Goal: Task Accomplishment & Management: Complete application form

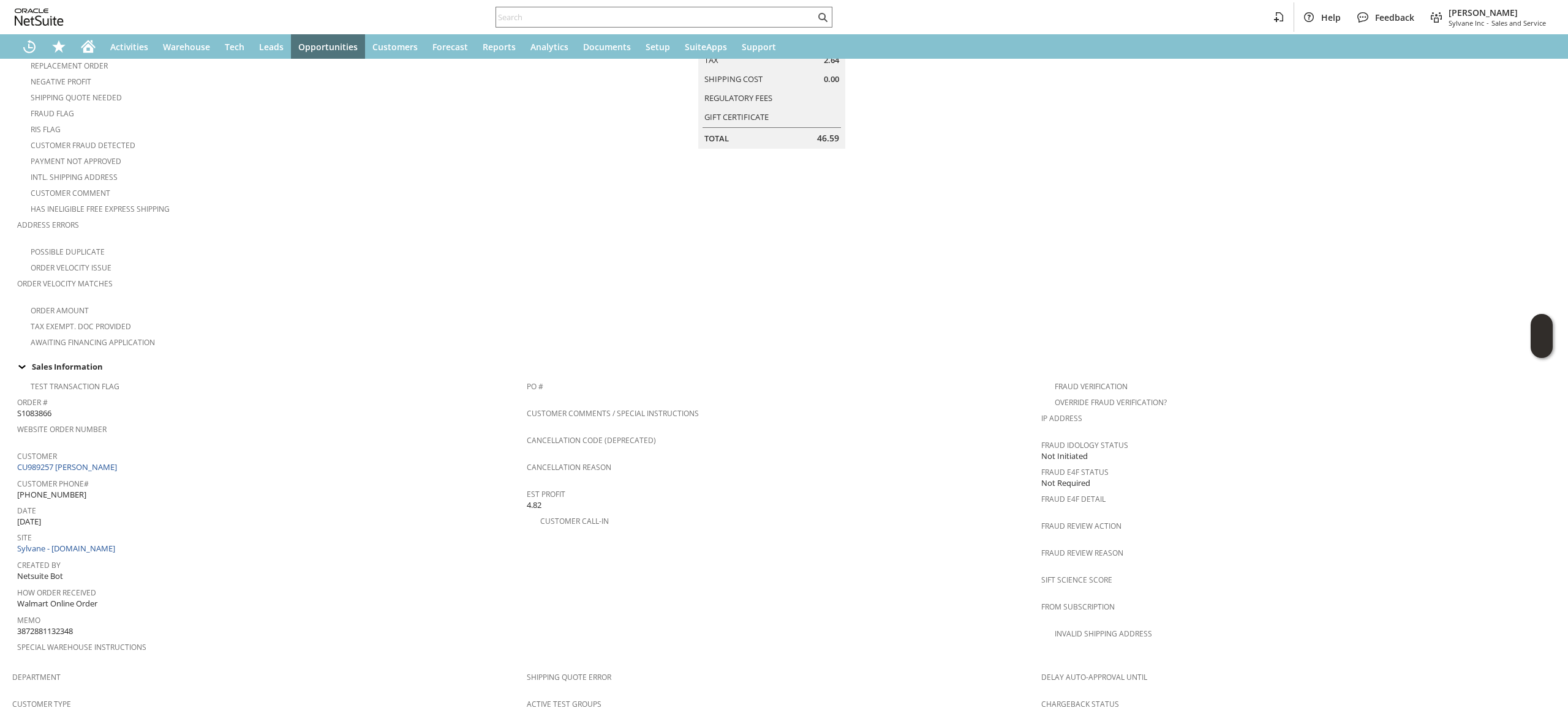
scroll to position [137, 0]
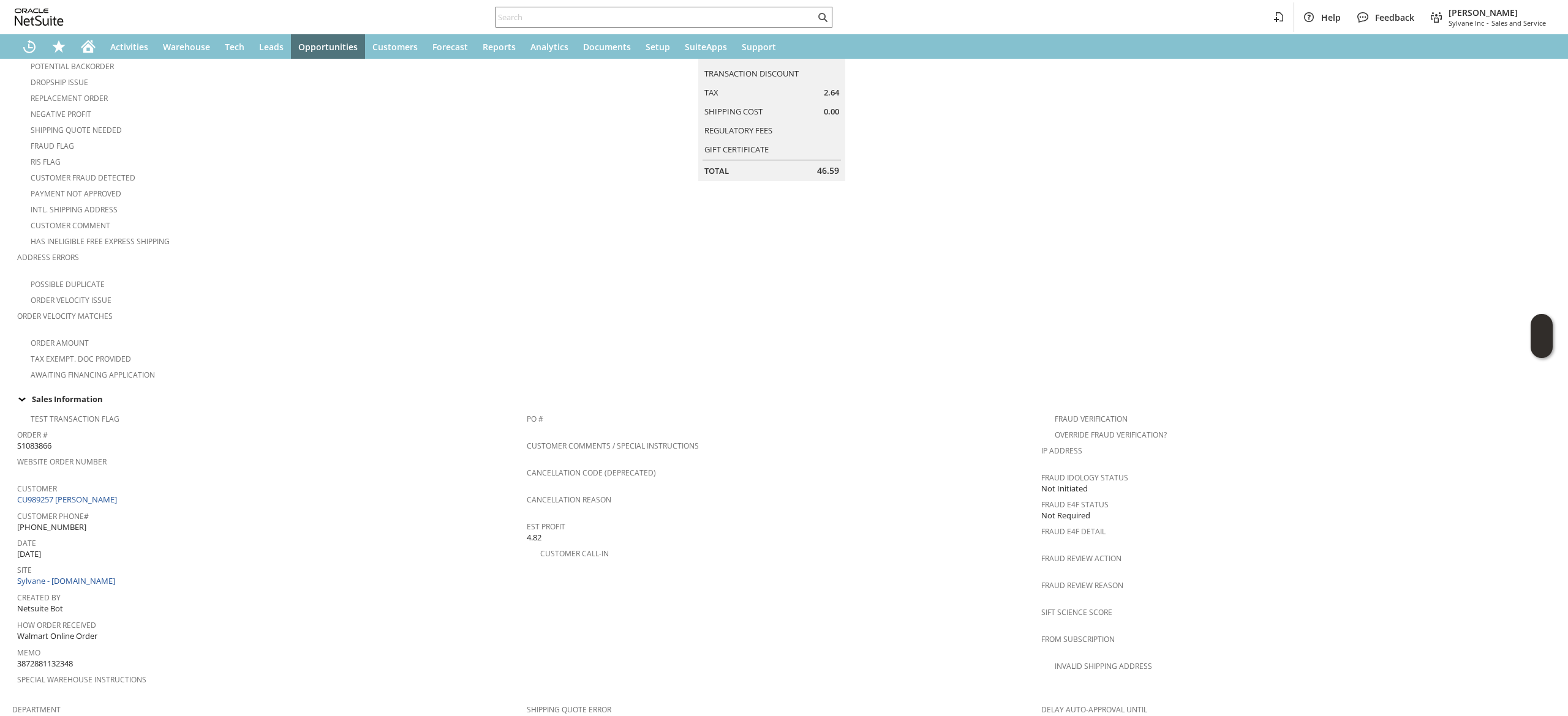
click at [665, 27] on div at bounding box center [663, 16] width 337 height 20
click at [671, 13] on input "text" at bounding box center [656, 17] width 319 height 15
paste input "wx@pcwp.com"
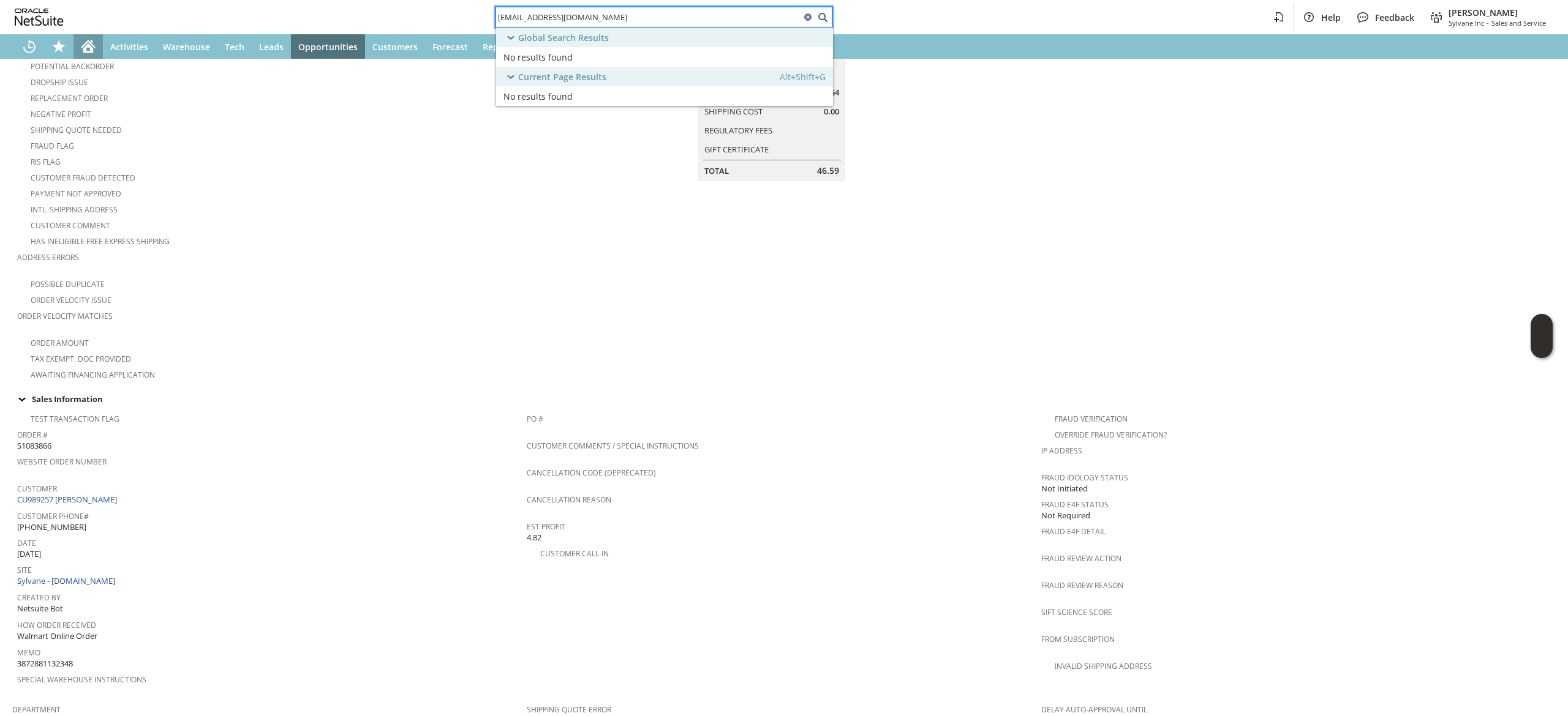
type input "wx@pcwp.com"
click at [86, 39] on icon "Home" at bounding box center [88, 47] width 15 height 15
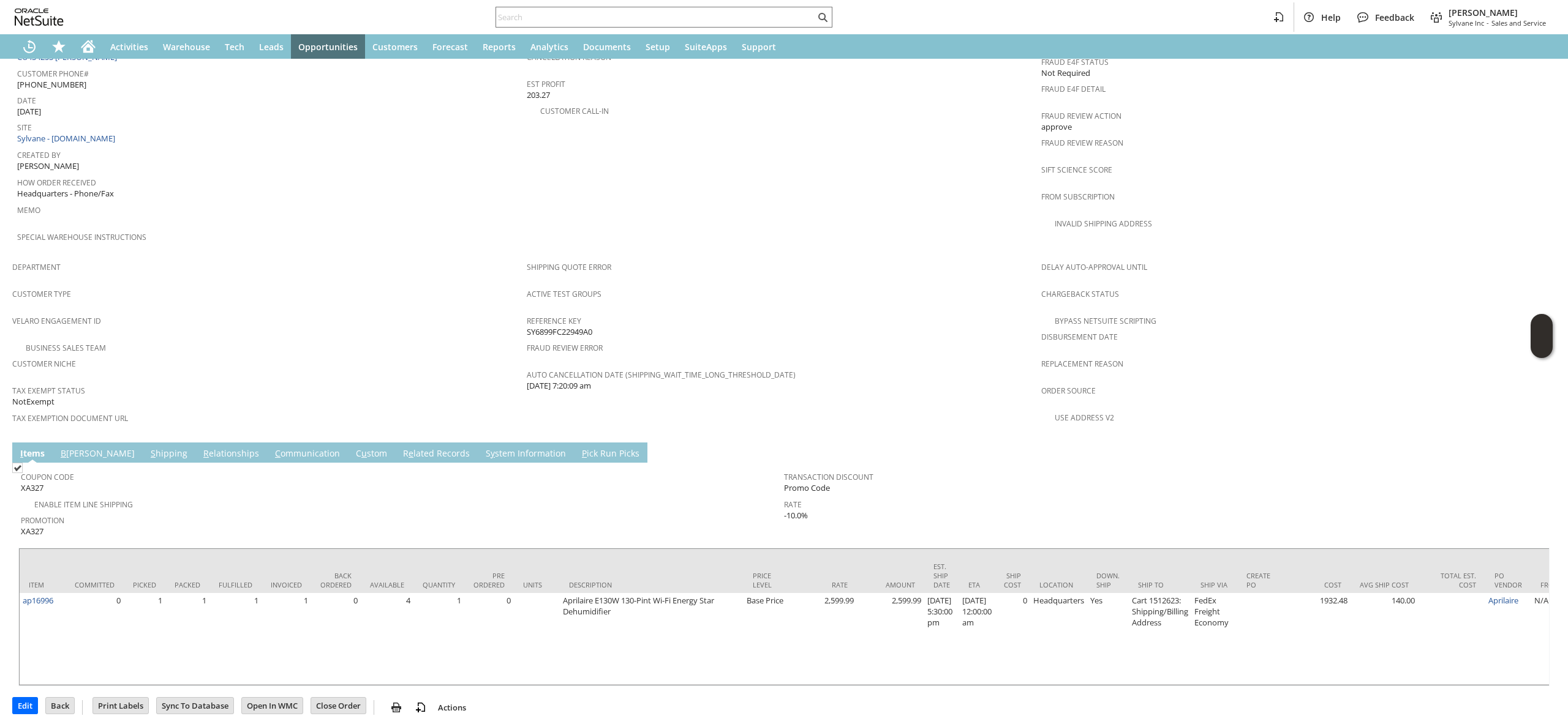
click at [147, 448] on link "S hipping" at bounding box center [169, 454] width 43 height 13
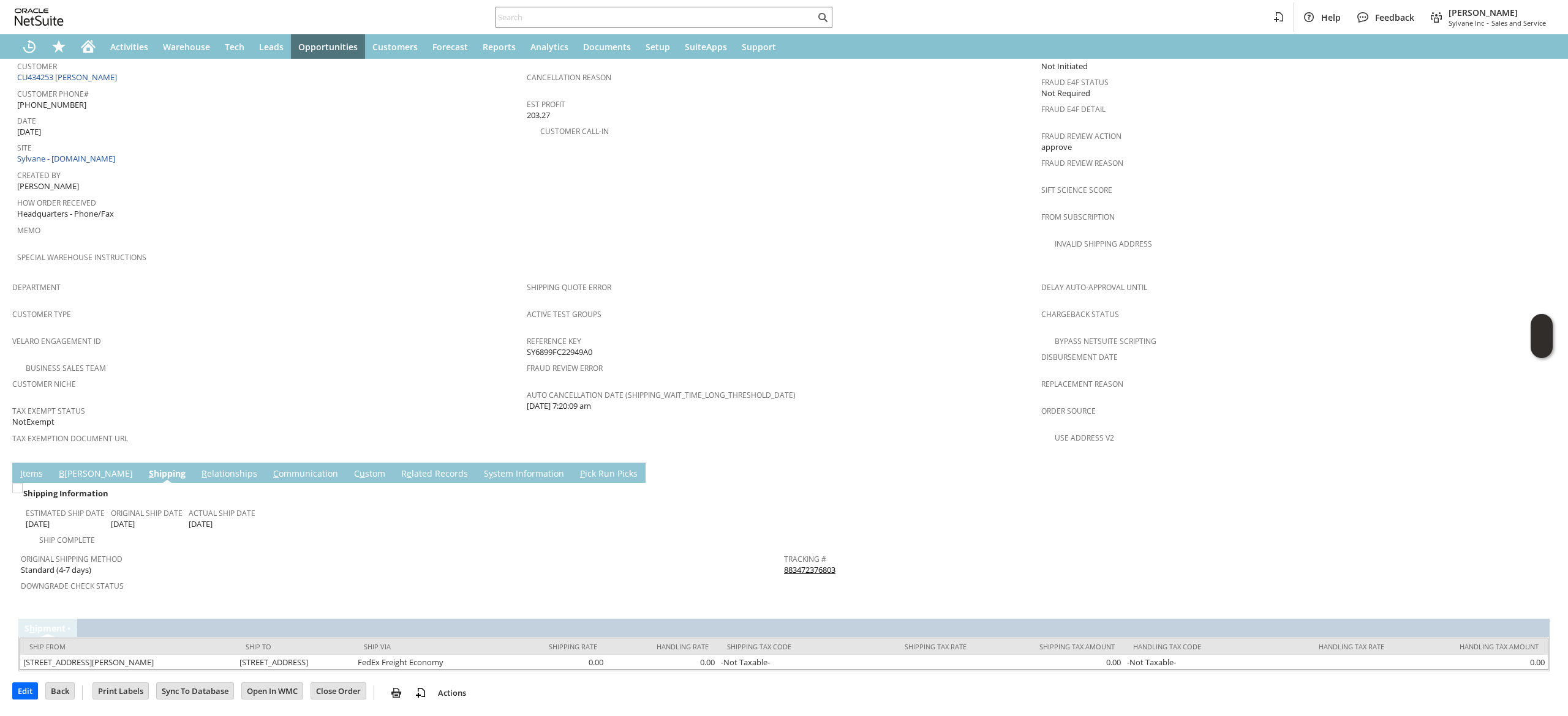
scroll to position [530, 0]
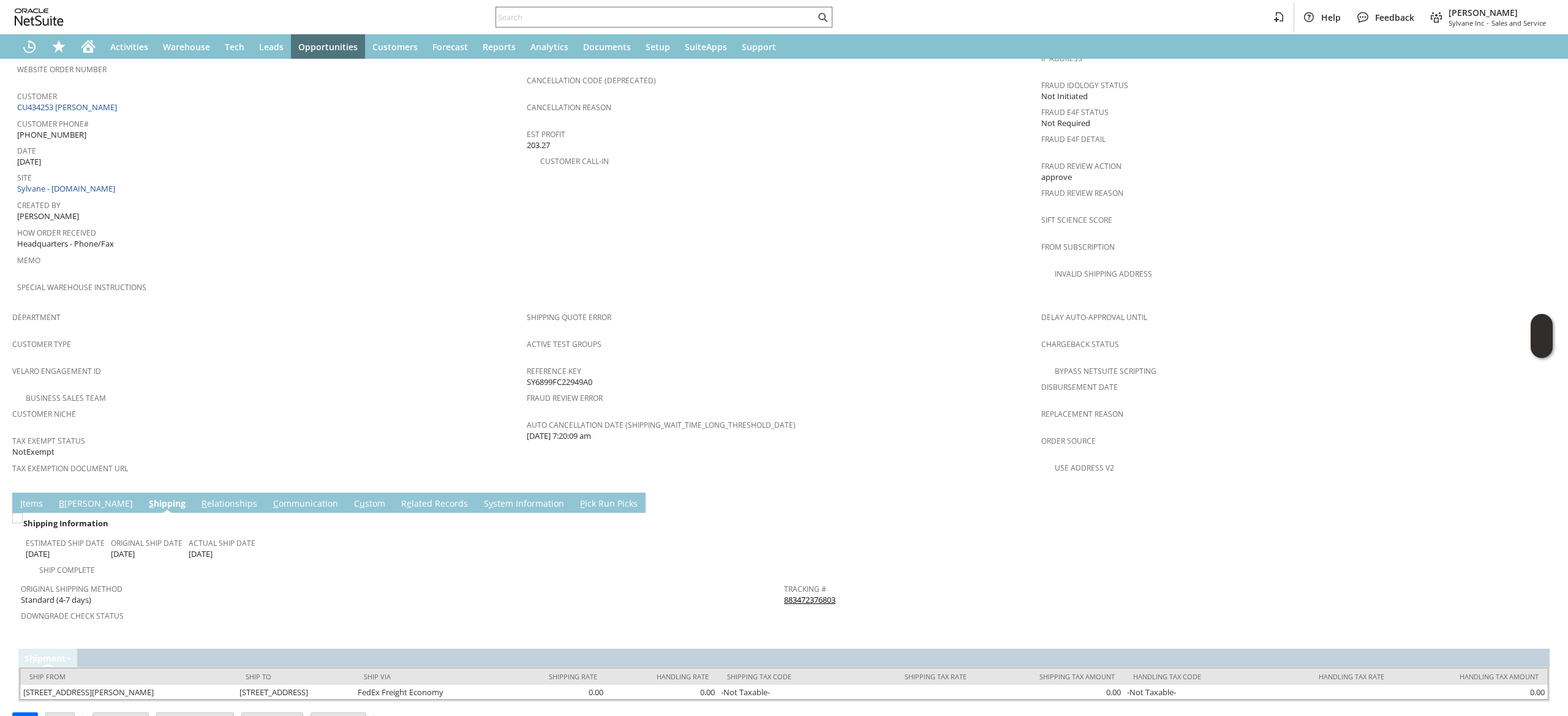
click at [802, 594] on link "883472376803" at bounding box center [810, 599] width 52 height 11
click at [28, 498] on link "I tems" at bounding box center [31, 504] width 29 height 13
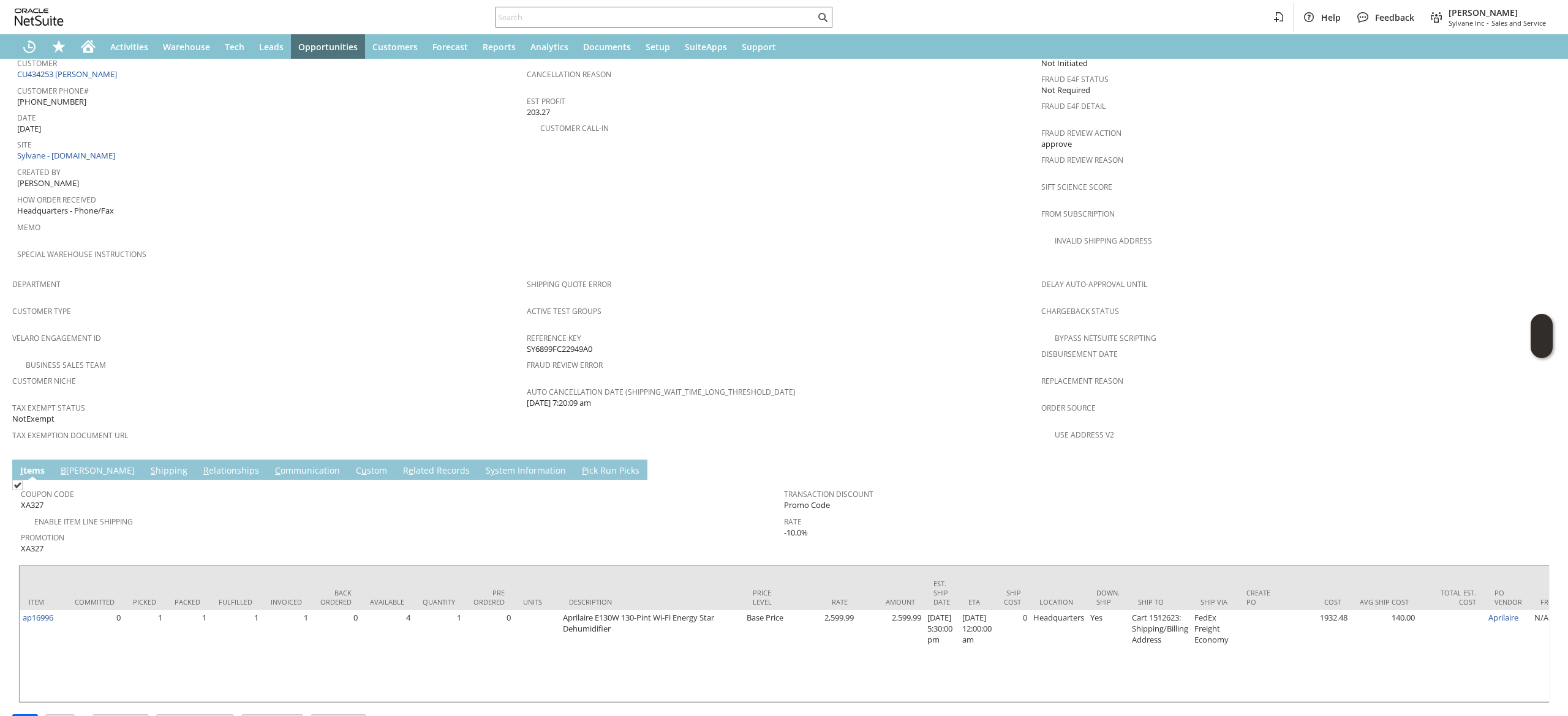
scroll to position [580, 0]
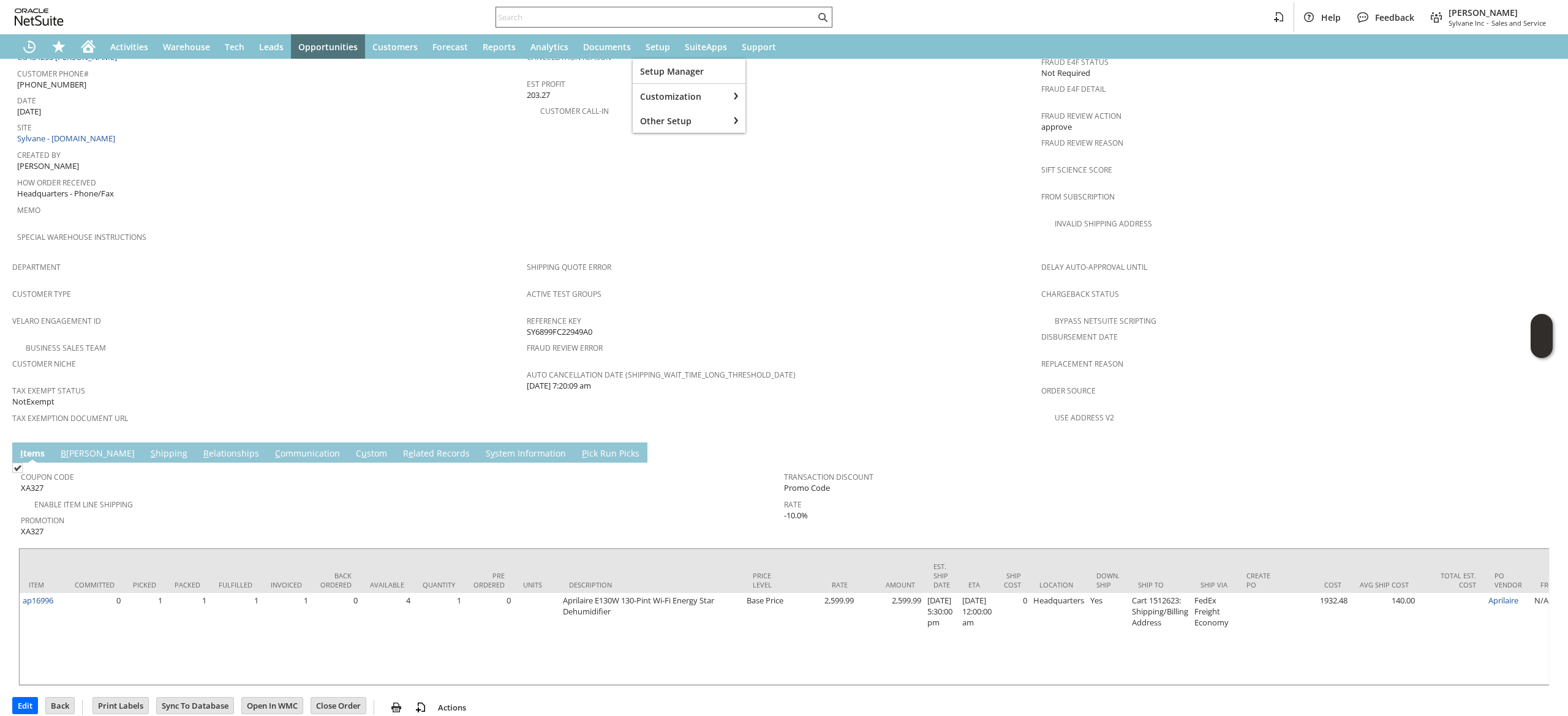
click at [662, 7] on div at bounding box center [663, 16] width 337 height 20
click at [657, 18] on input "text" at bounding box center [656, 17] width 319 height 15
paste input "9083347929"
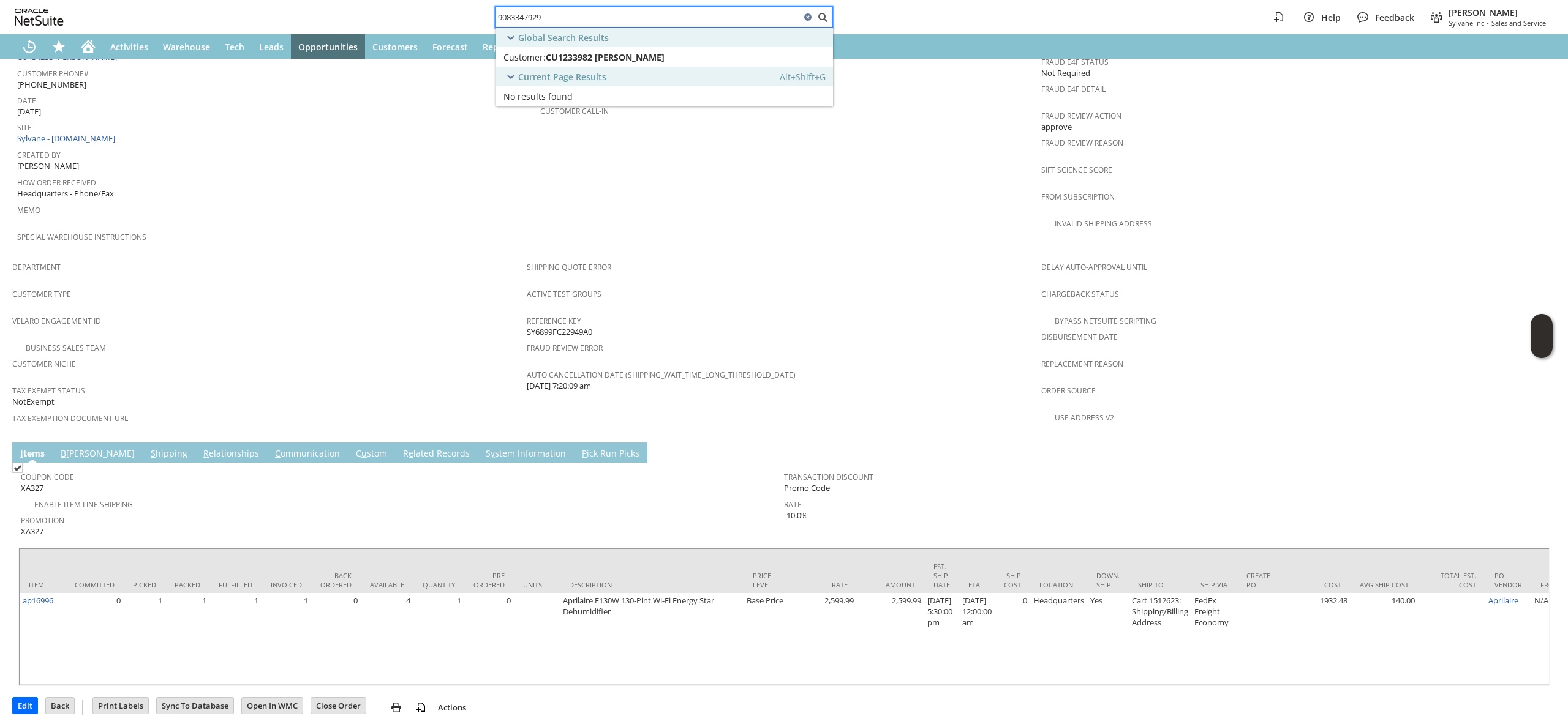
type input "9083347929"
click at [659, 60] on span "CU1233982 [PERSON_NAME]" at bounding box center [605, 57] width 119 height 11
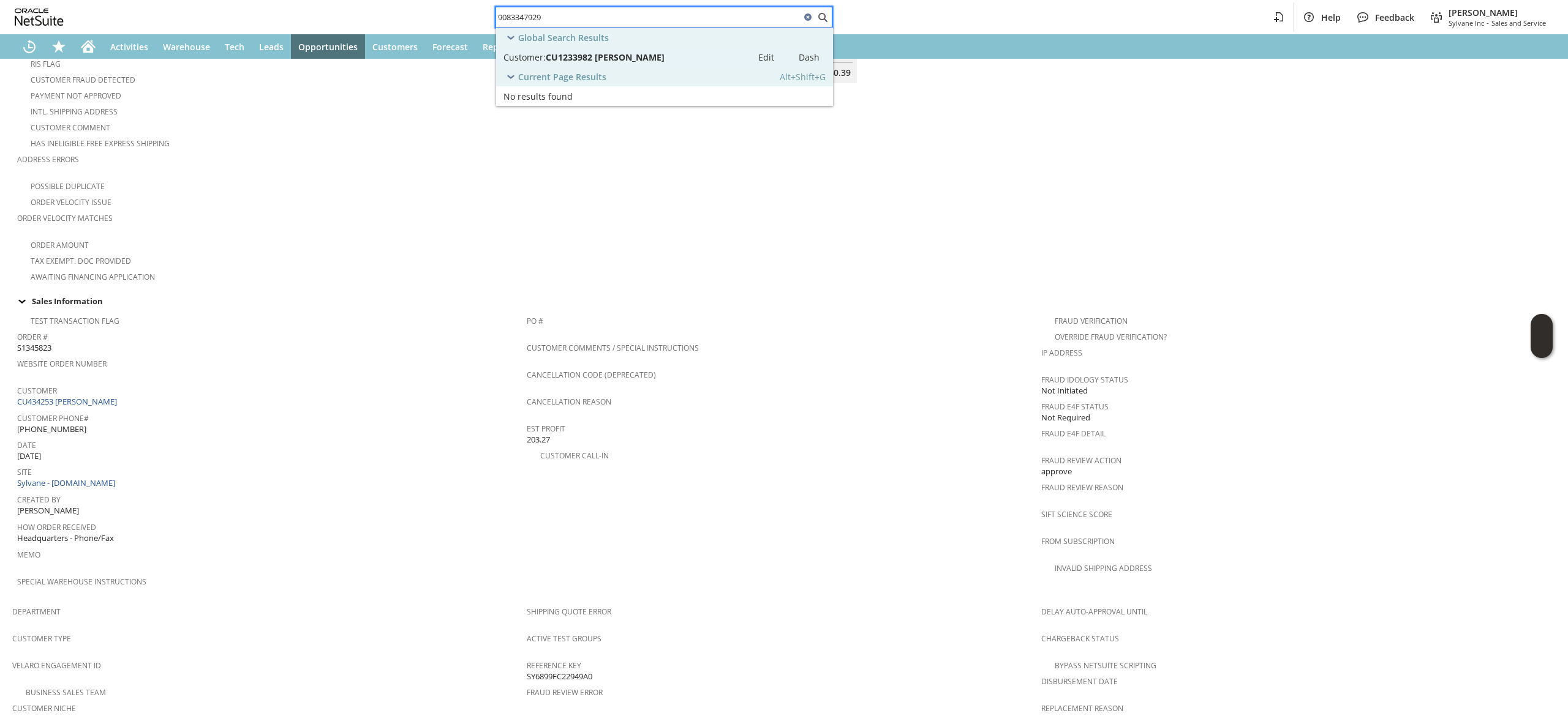
scroll to position [367, 0]
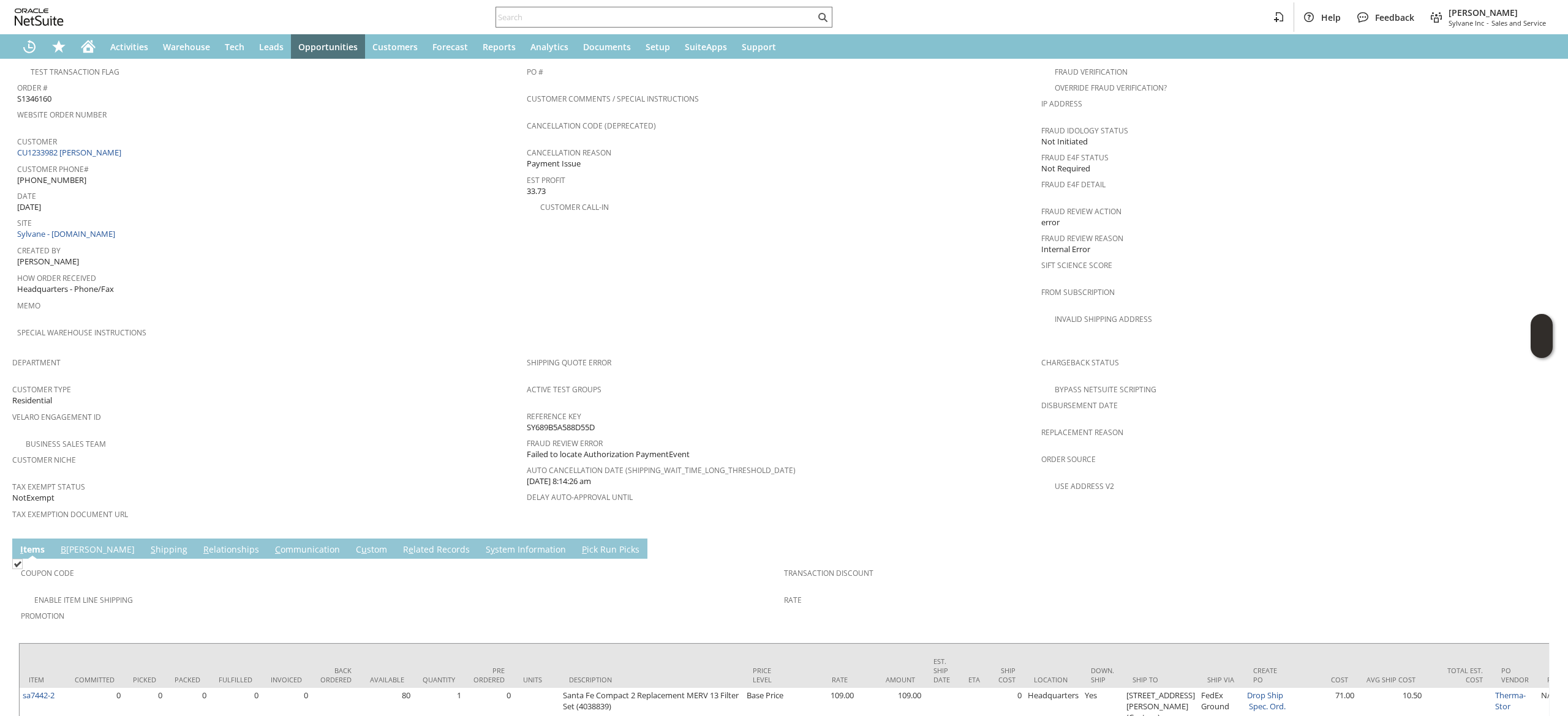
scroll to position [662, 0]
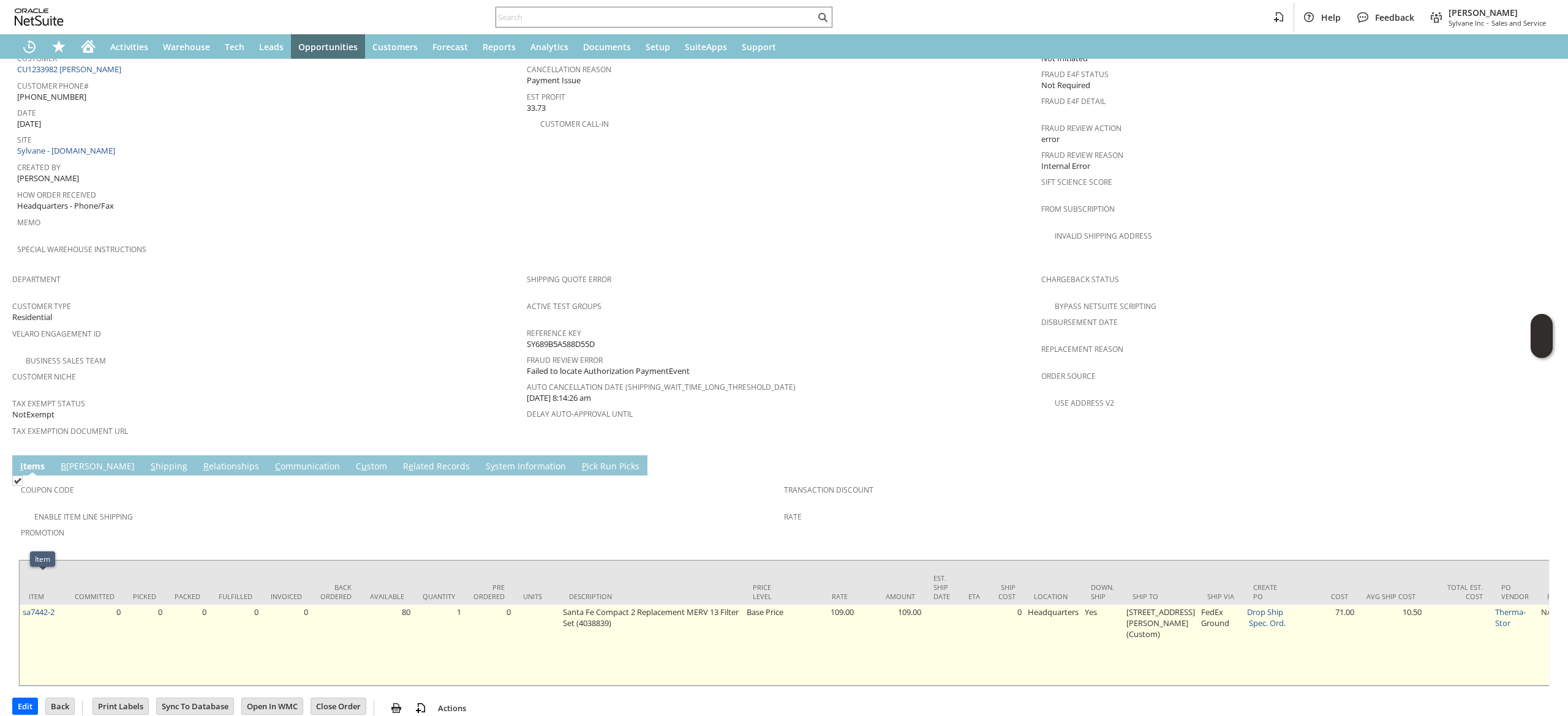
click at [62, 605] on td "sa7442-2" at bounding box center [43, 645] width 46 height 81
click at [67, 605] on td "0" at bounding box center [94, 645] width 58 height 81
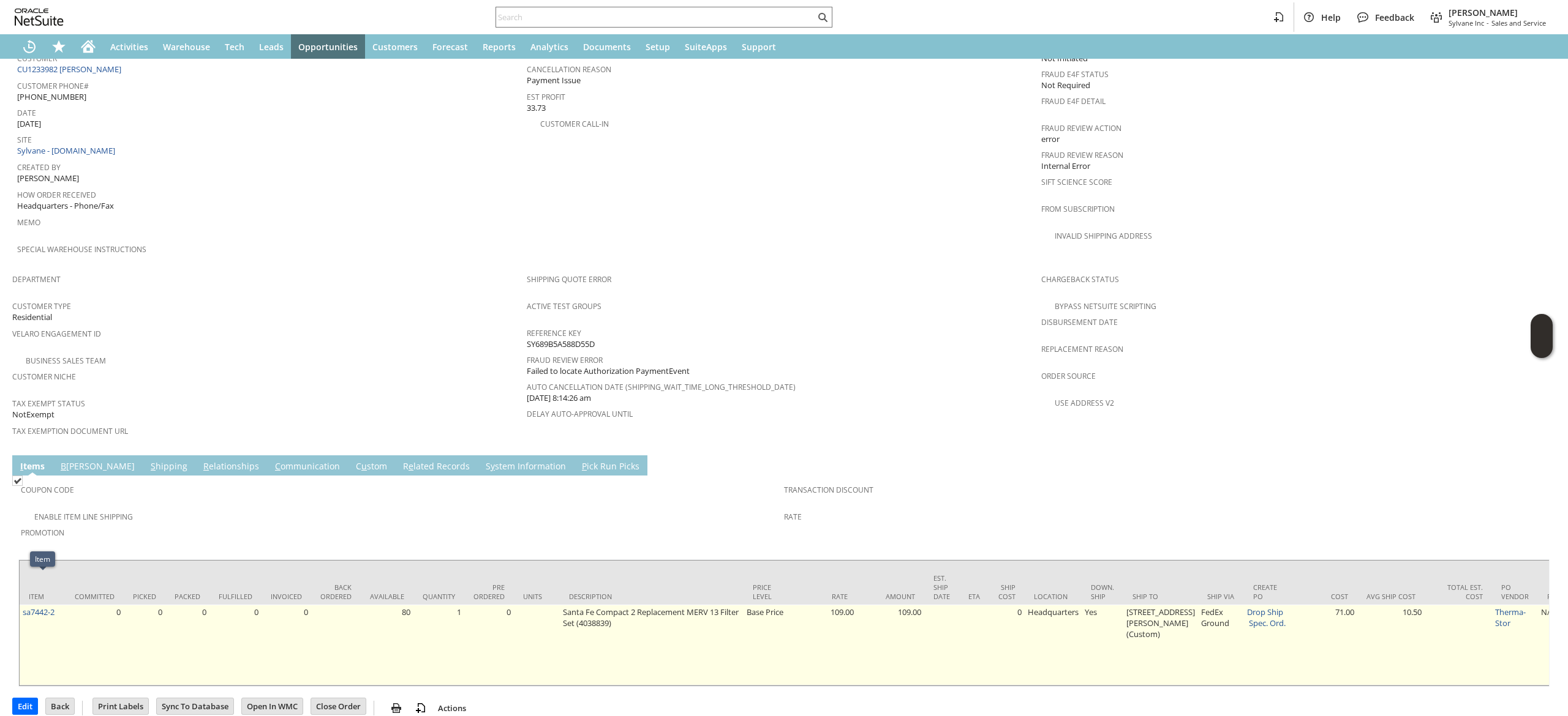
click at [67, 605] on td "0" at bounding box center [94, 645] width 58 height 81
click at [62, 605] on td "sa7442-2" at bounding box center [43, 645] width 46 height 81
click at [60, 605] on td "sa7442-2" at bounding box center [43, 645] width 46 height 81
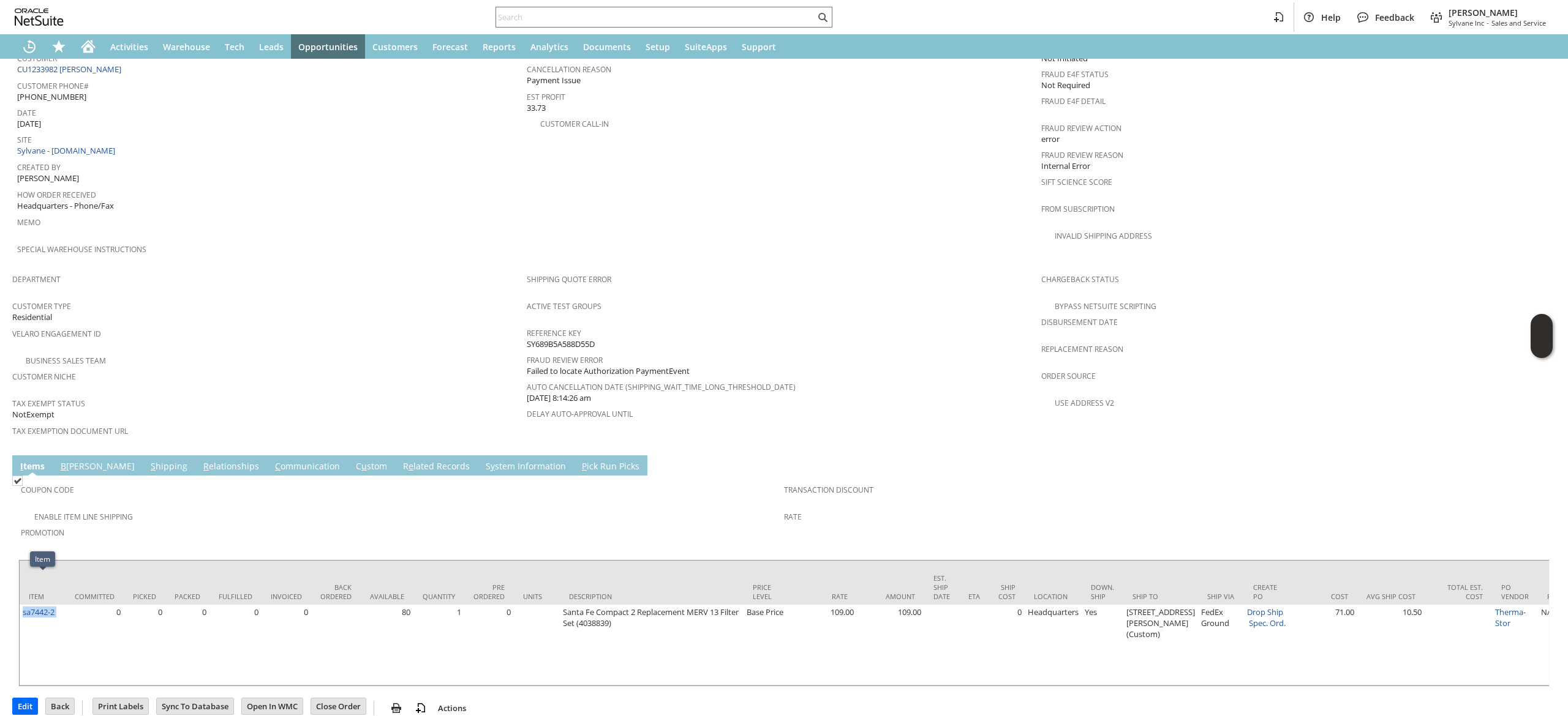
copy tr "sa7442-2"
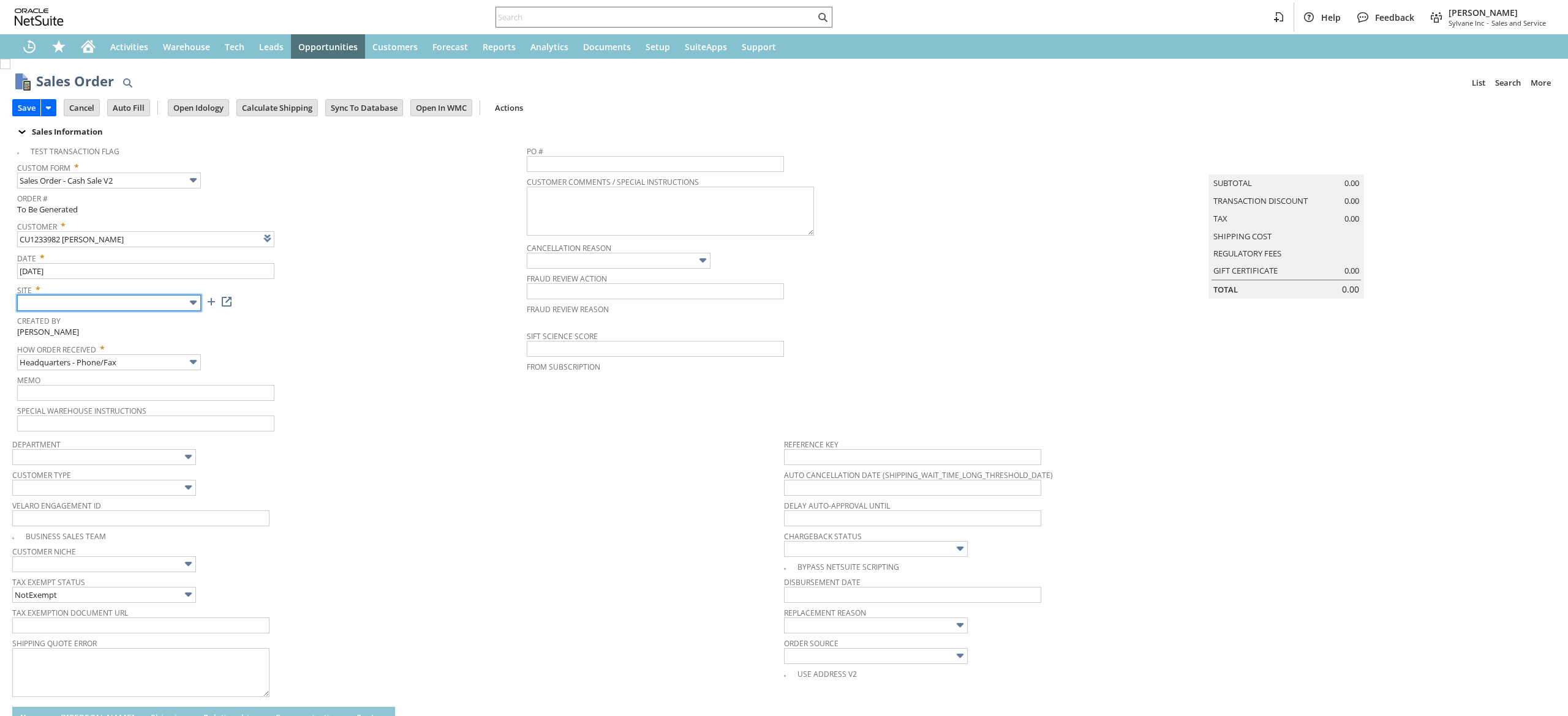
type input "Intelligent Recommendations ⁰"
click at [178, 303] on input "text" at bounding box center [109, 303] width 183 height 16
type input "Sylvane - [DOMAIN_NAME]"
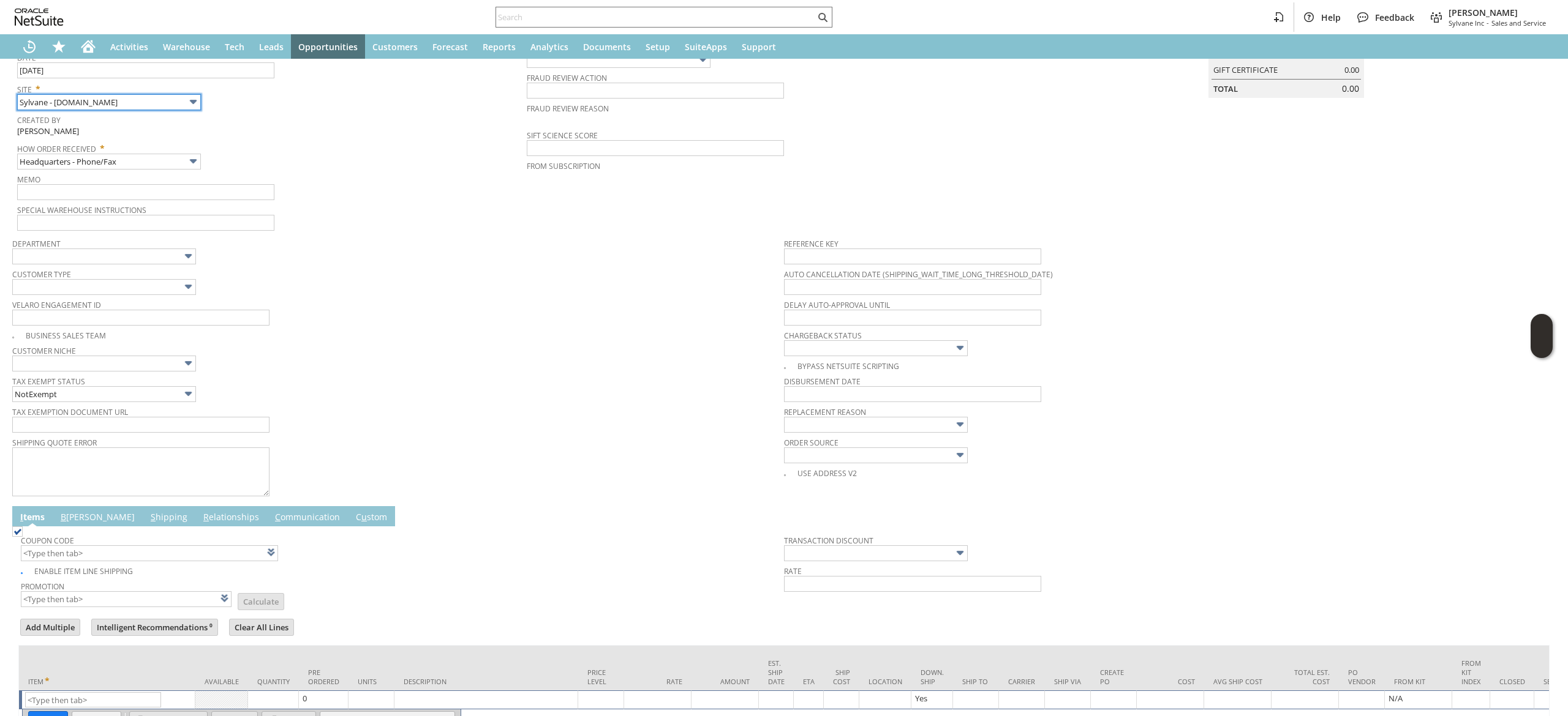
scroll to position [286, 0]
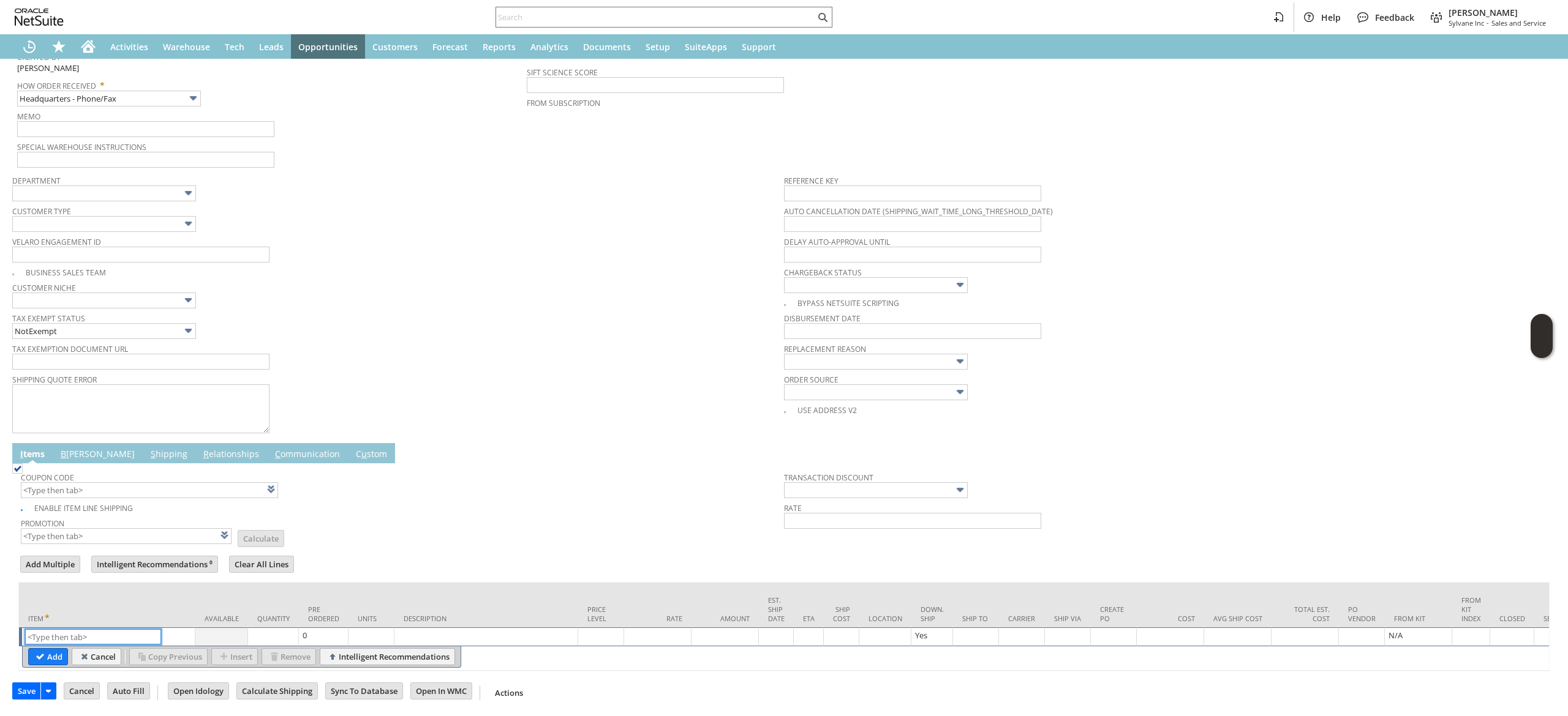
click at [93, 629] on input "text" at bounding box center [93, 637] width 136 height 16
paste input "sa7442-2"
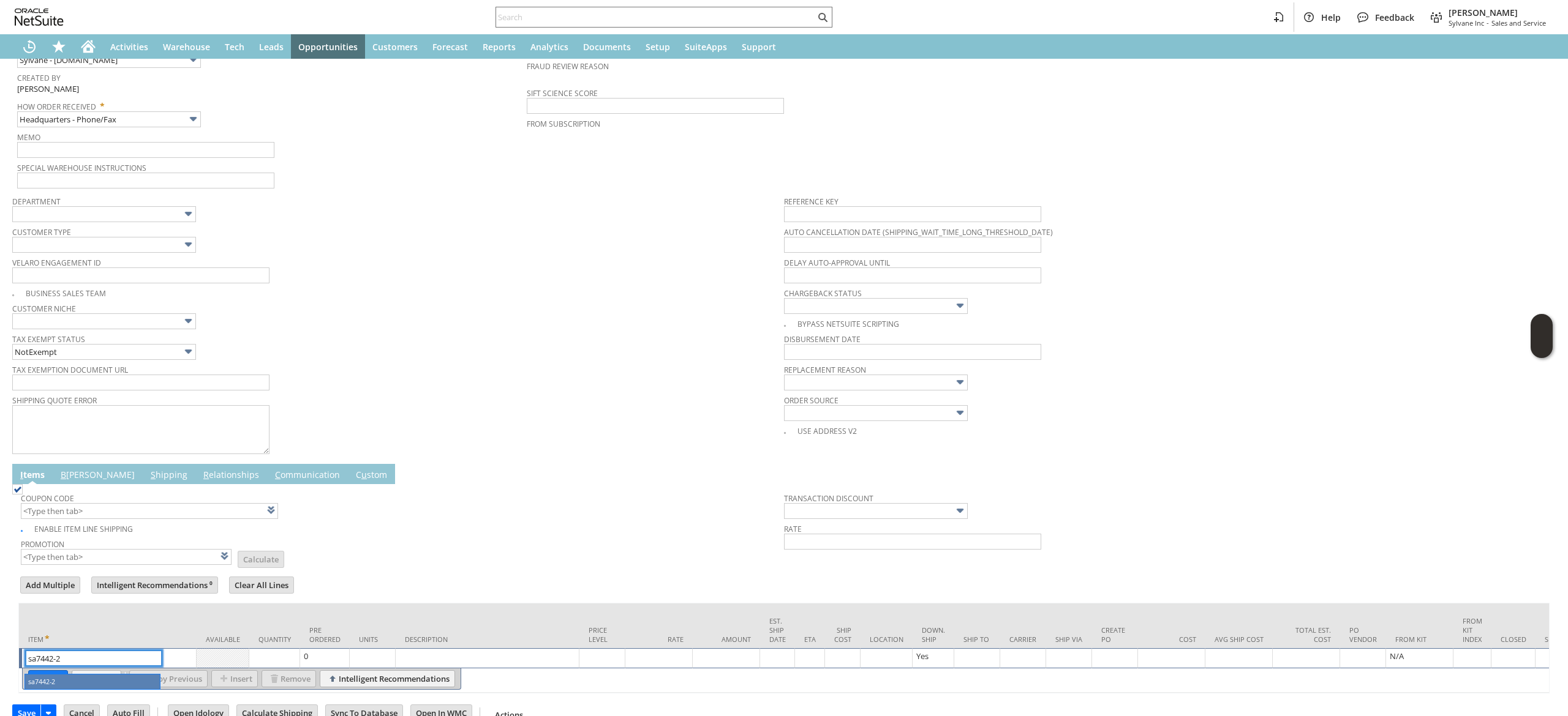
scroll to position [288, 0]
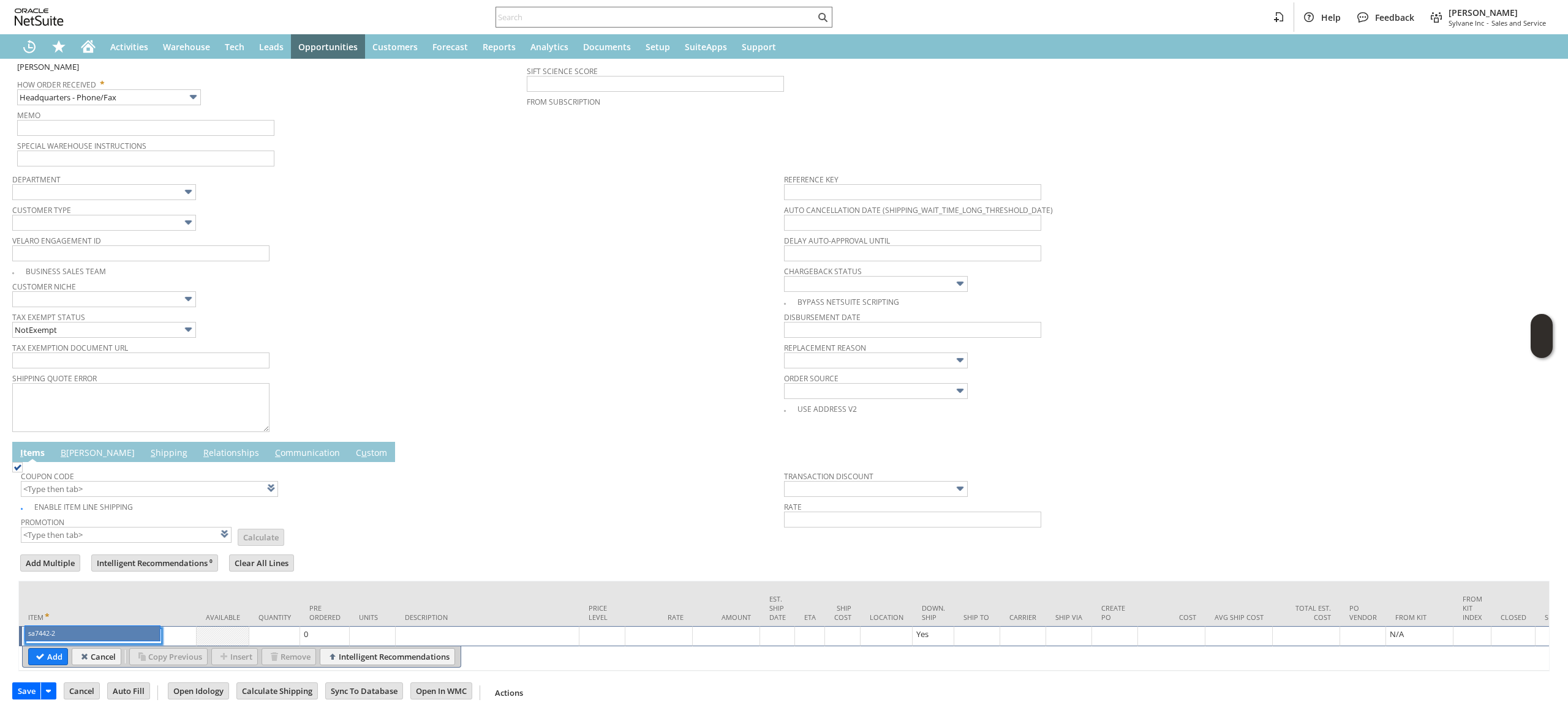
type input "sa7442-2"
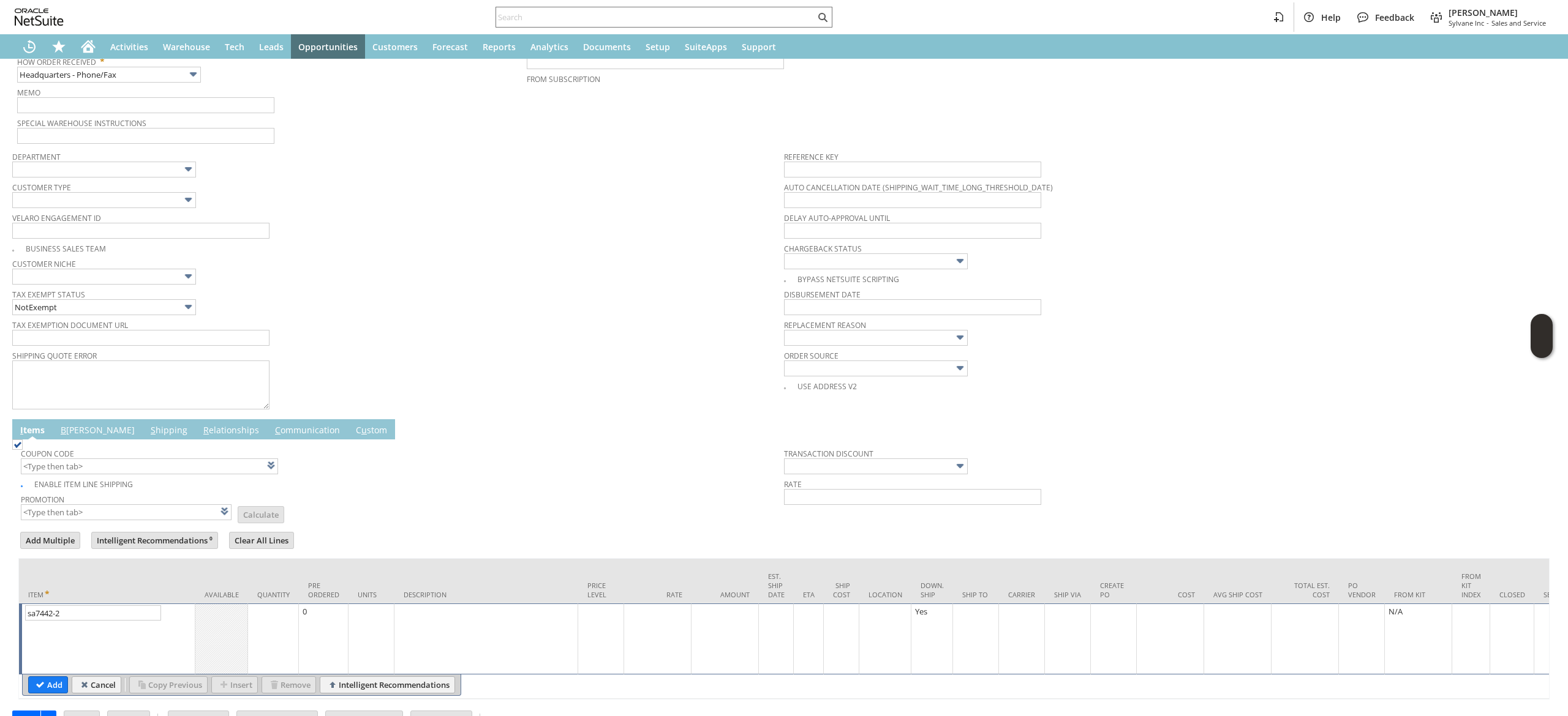
click at [128, 636] on div "sa7442-2 List Search" at bounding box center [108, 639] width 166 height 67
type input "3450 Locky hill road"
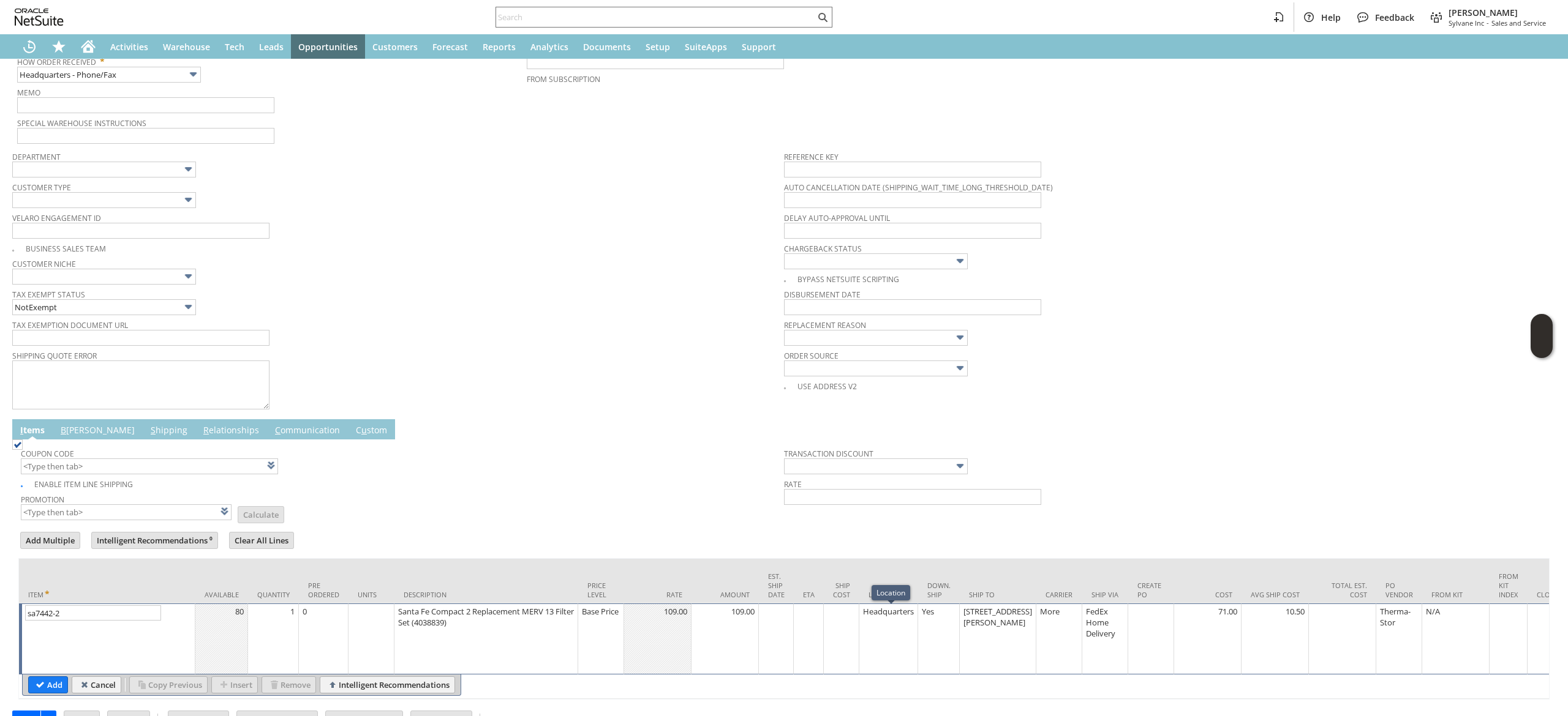
click at [1001, 628] on div "3450 Locky hill road" at bounding box center [997, 617] width 70 height 23
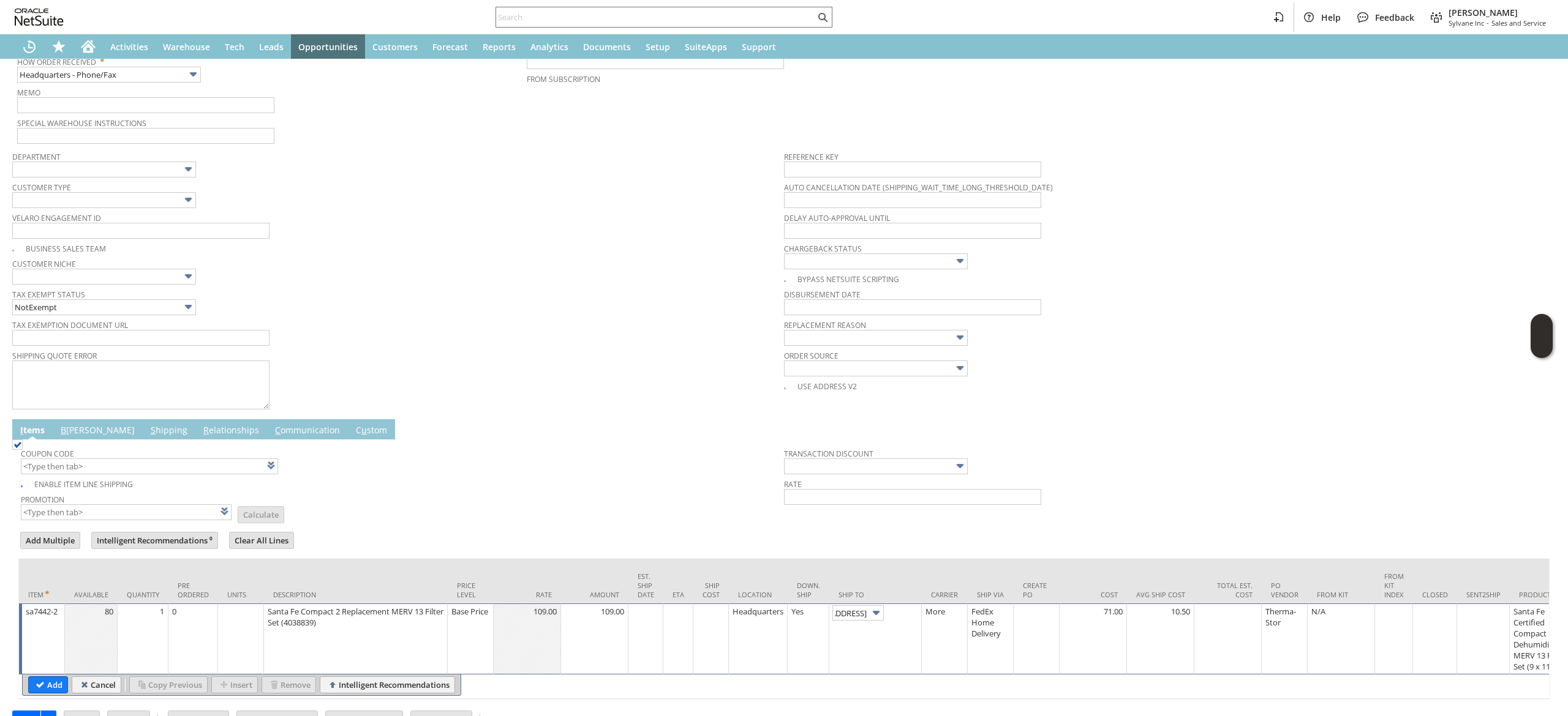
scroll to position [0, 0]
drag, startPoint x: 920, startPoint y: 612, endPoint x: 926, endPoint y: 592, distance: 20.9
click at [916, 612] on link at bounding box center [910, 612] width 13 height 13
click at [43, 686] on input "Add" at bounding box center [47, 684] width 38 height 16
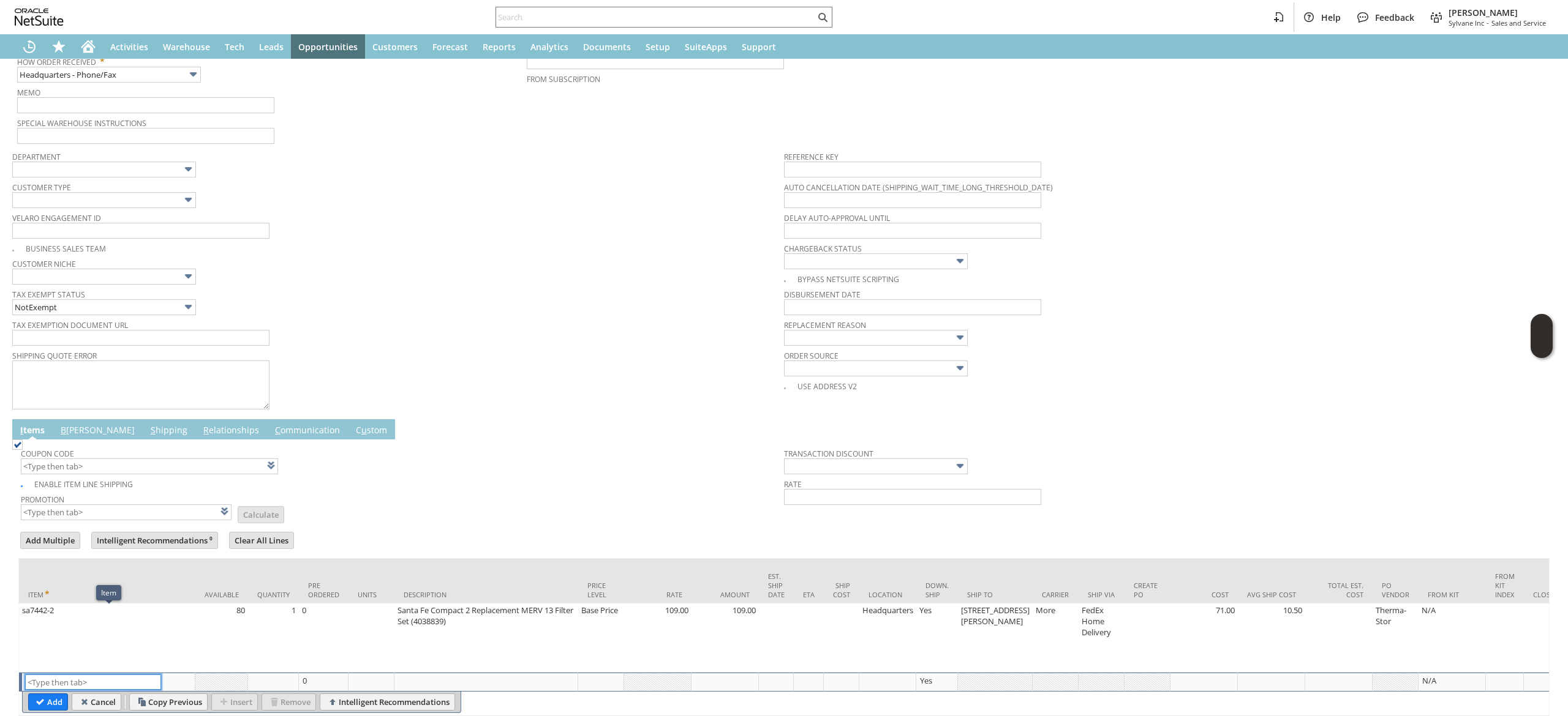
type input "Intelligent Recommendations¹⁰"
click at [88, 439] on td "B illing" at bounding box center [97, 429] width 90 height 20
click at [76, 430] on link "B illing" at bounding box center [97, 430] width 80 height 13
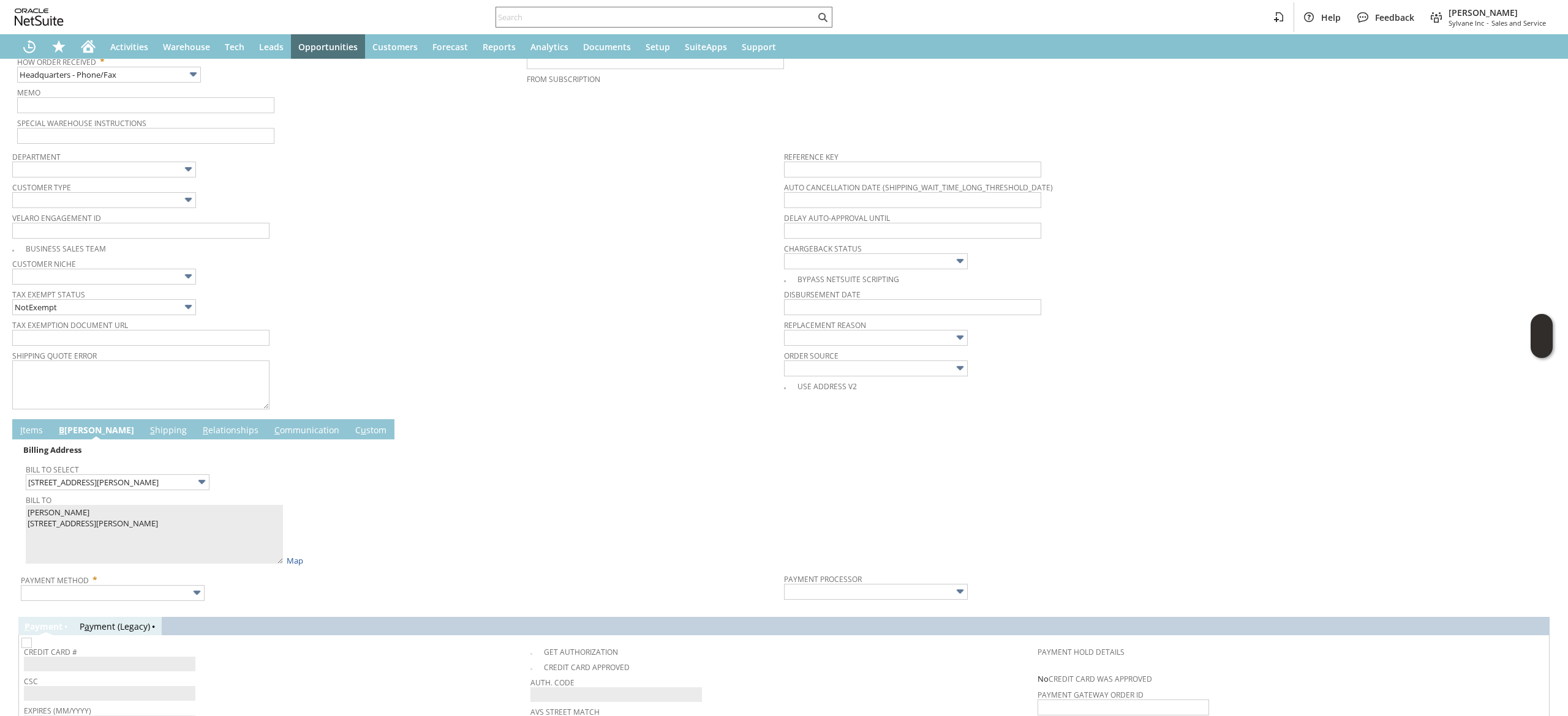
click at [165, 471] on span "Bill To Select" at bounding box center [401, 467] width 752 height 13
click at [167, 477] on input "3450 Locky hill road" at bounding box center [117, 482] width 183 height 16
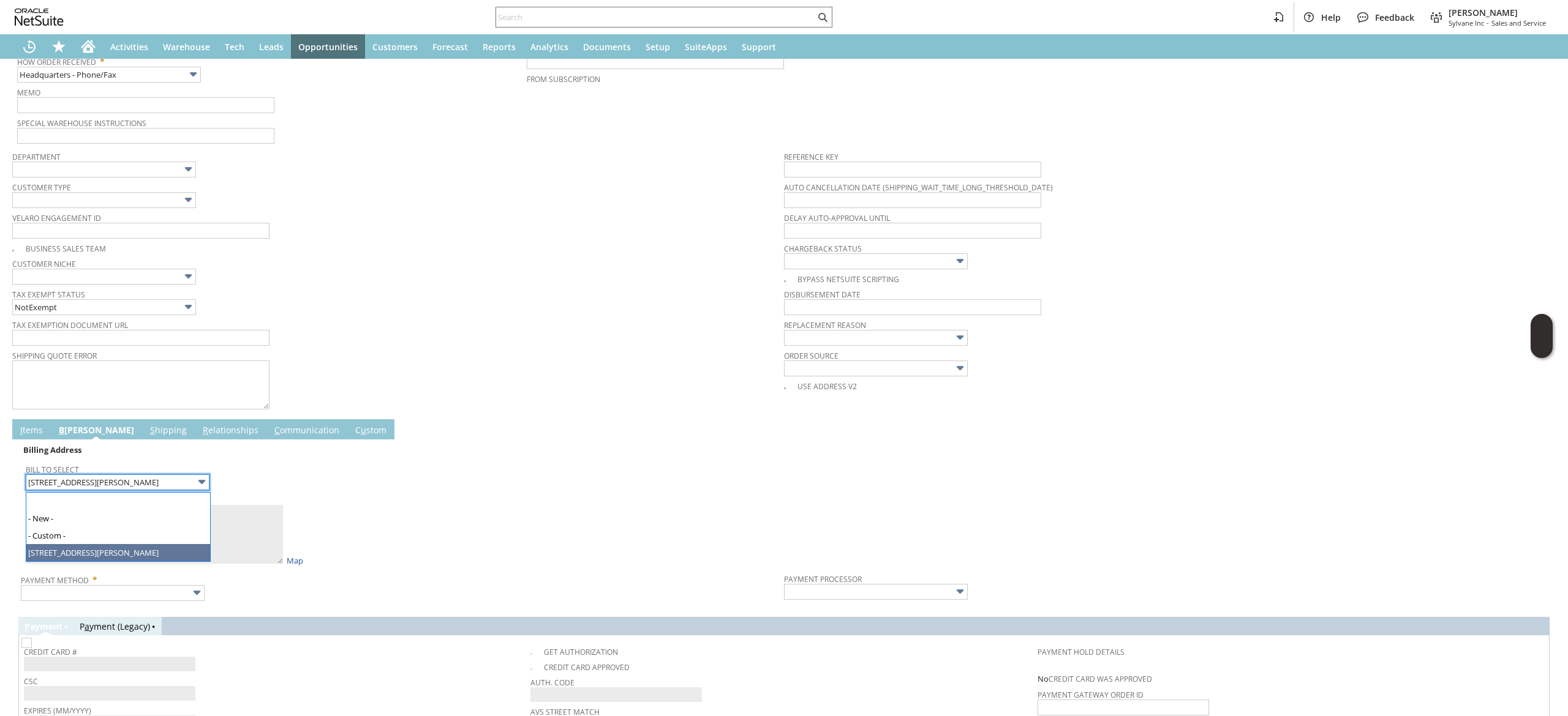
drag, startPoint x: 172, startPoint y: 534, endPoint x: 164, endPoint y: 543, distance: 12.0
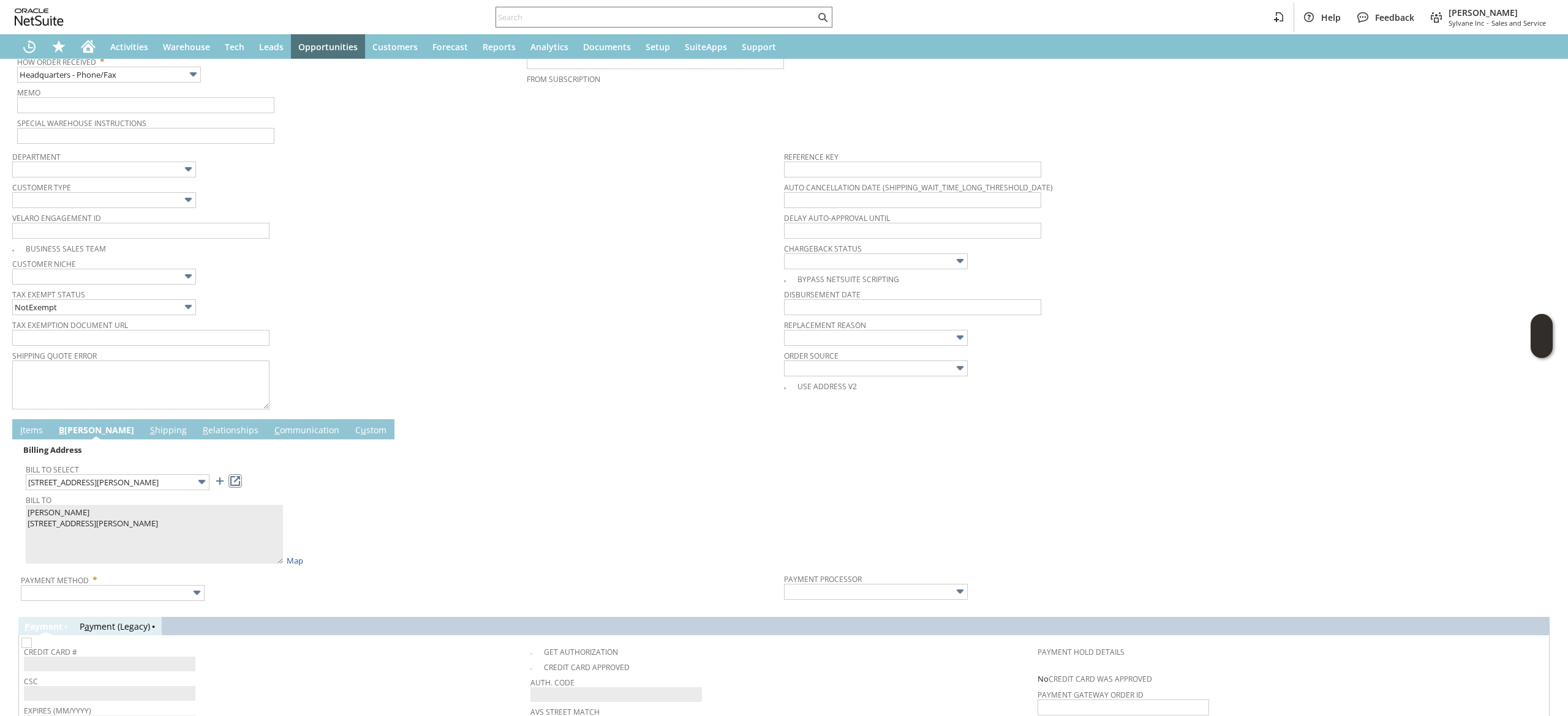
click at [236, 479] on link at bounding box center [235, 481] width 13 height 13
type input "[STREET_ADDRESS]"
type textarea "Joel Wisnowski 3450 Rocky hill road Blackstone VA 23824 United States"
type input "[STREET_ADDRESS]"
type input "23824"
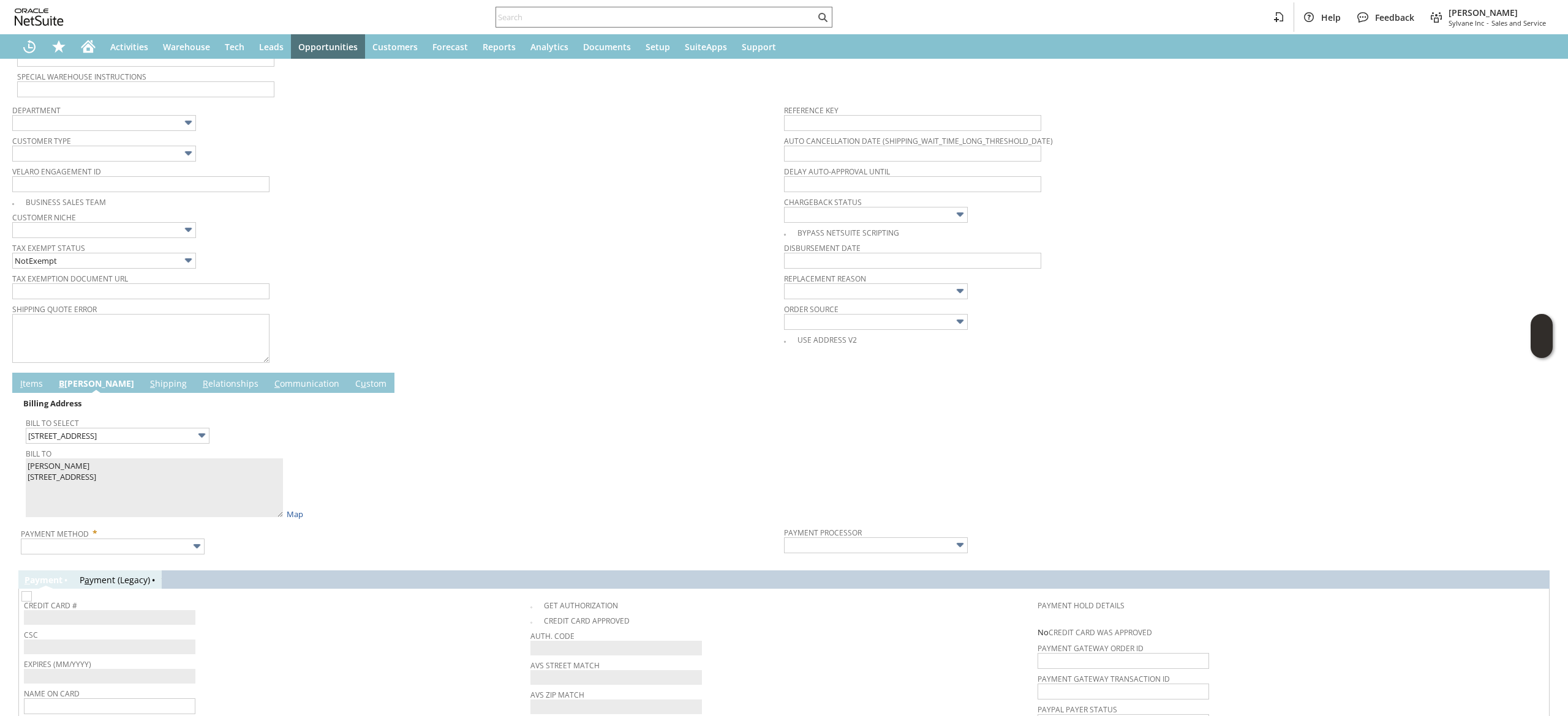
scroll to position [367, 0]
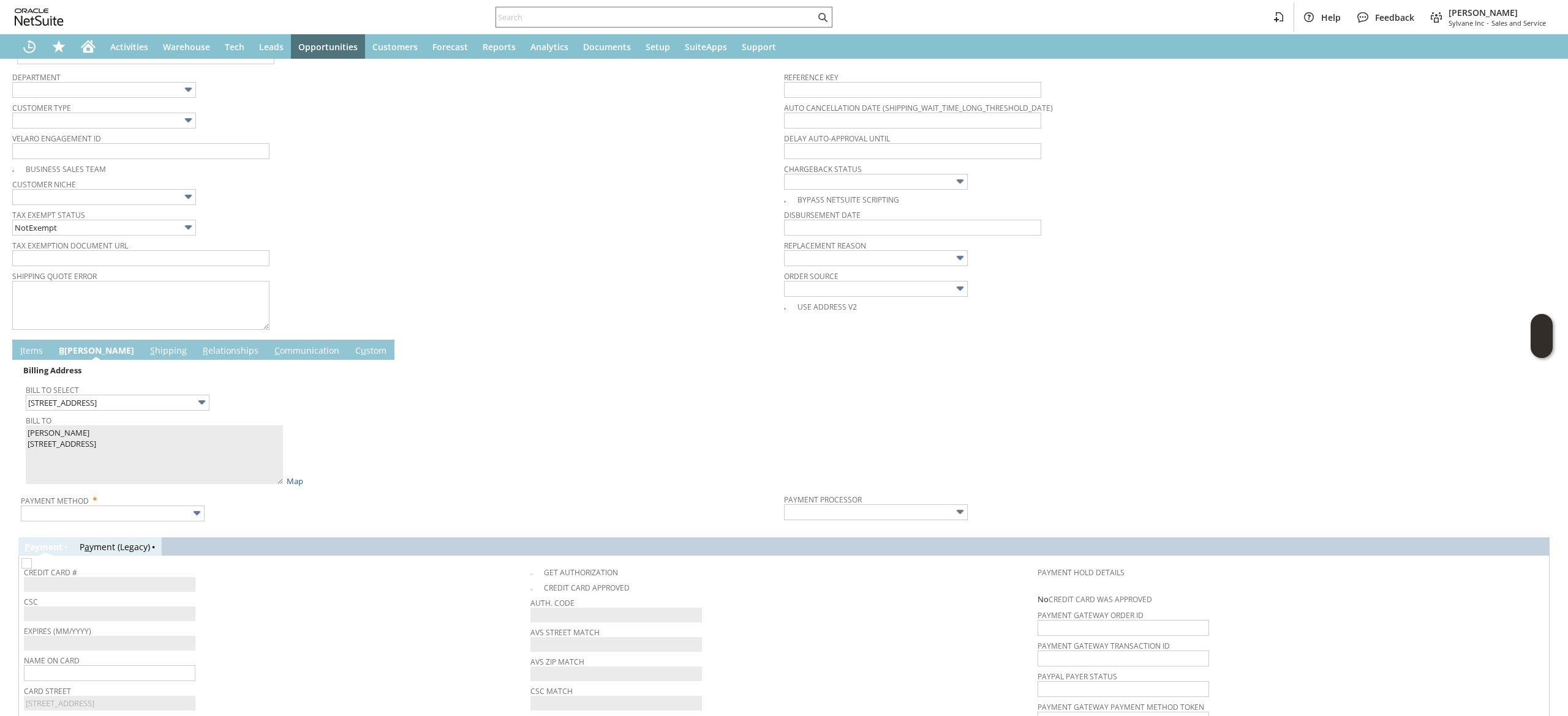
click at [3, 333] on div "Sales Order List Search More Add To Shortcuts Go Save Save Save & Fulfill Save …" at bounding box center [784, 272] width 1568 height 1161
click at [160, 519] on input "text" at bounding box center [112, 513] width 183 height 16
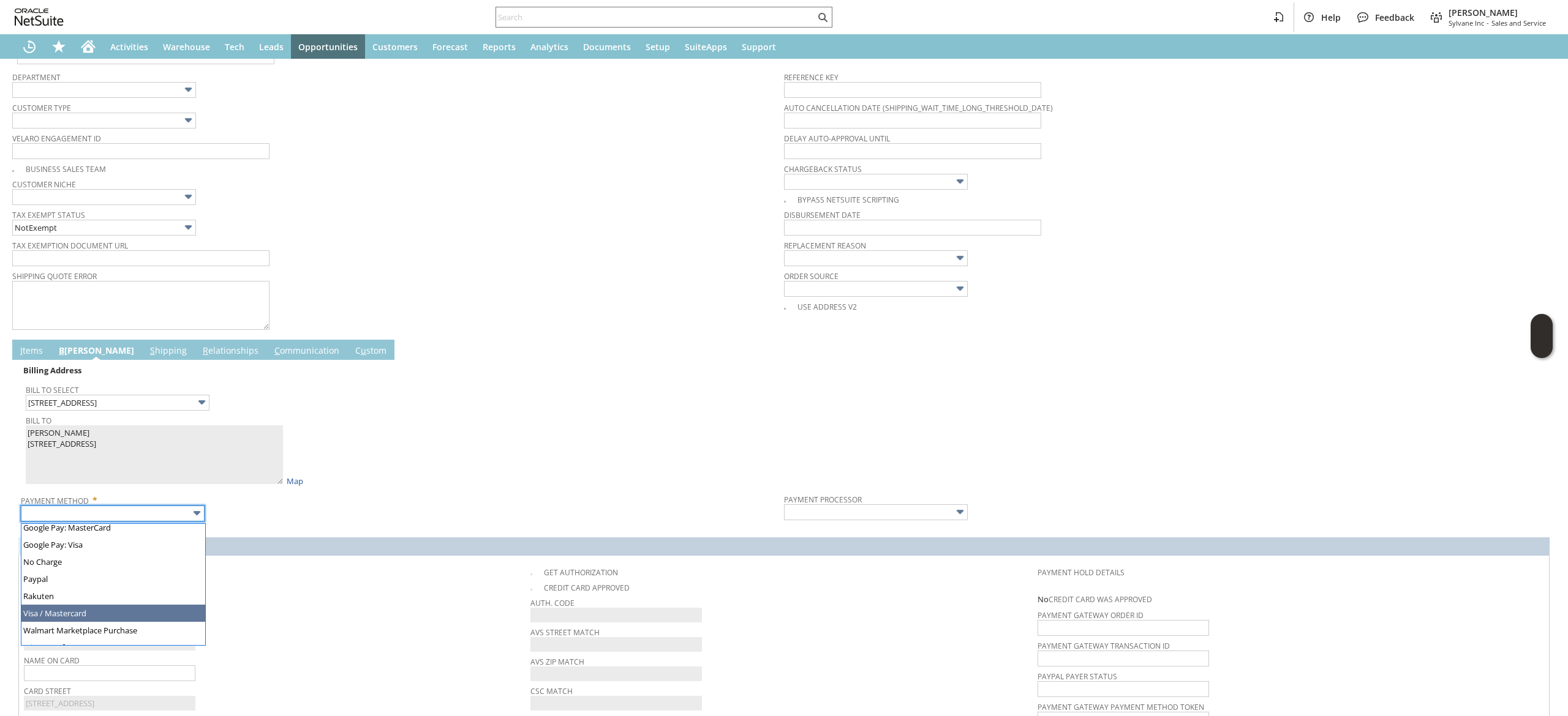
type input "Visa / Mastercard"
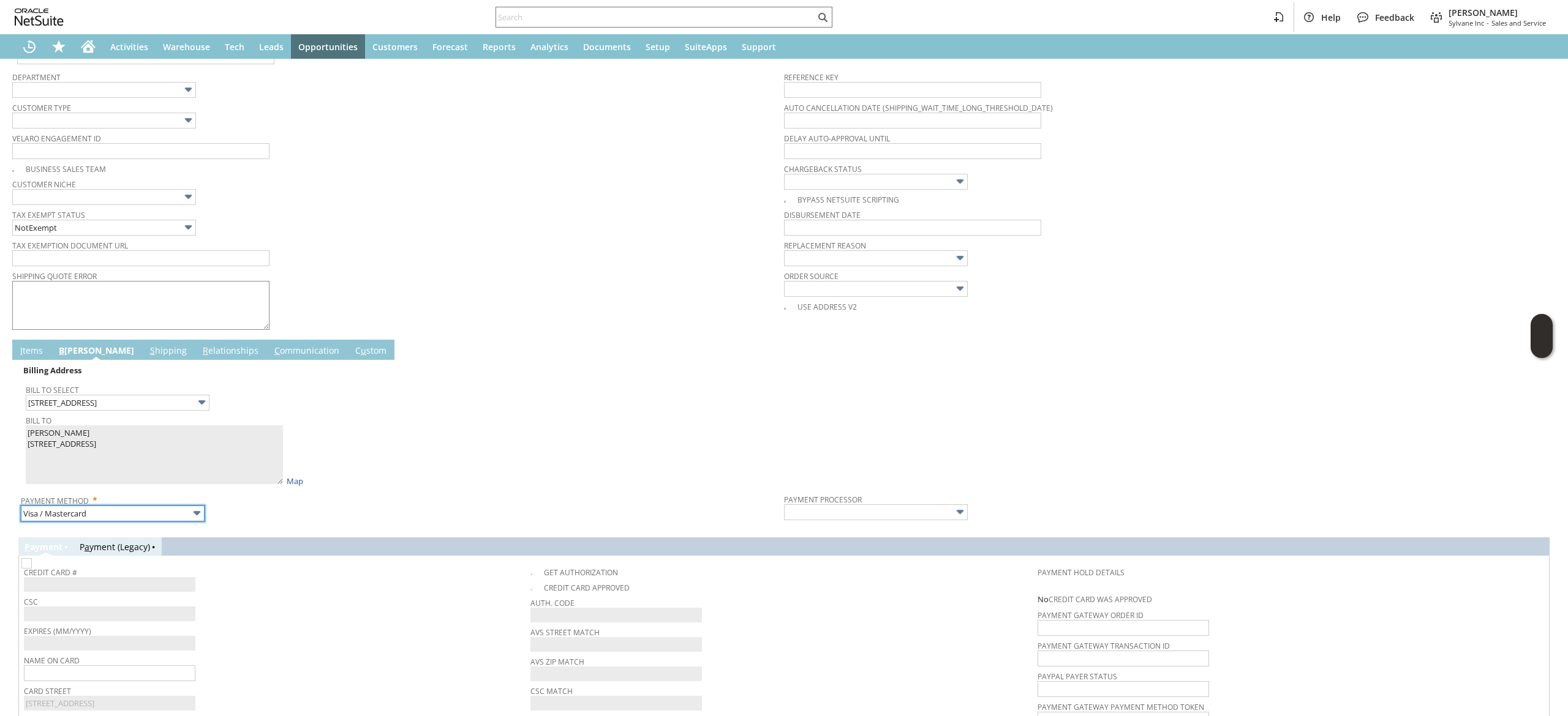
type input "Braintree"
checkbox input "true"
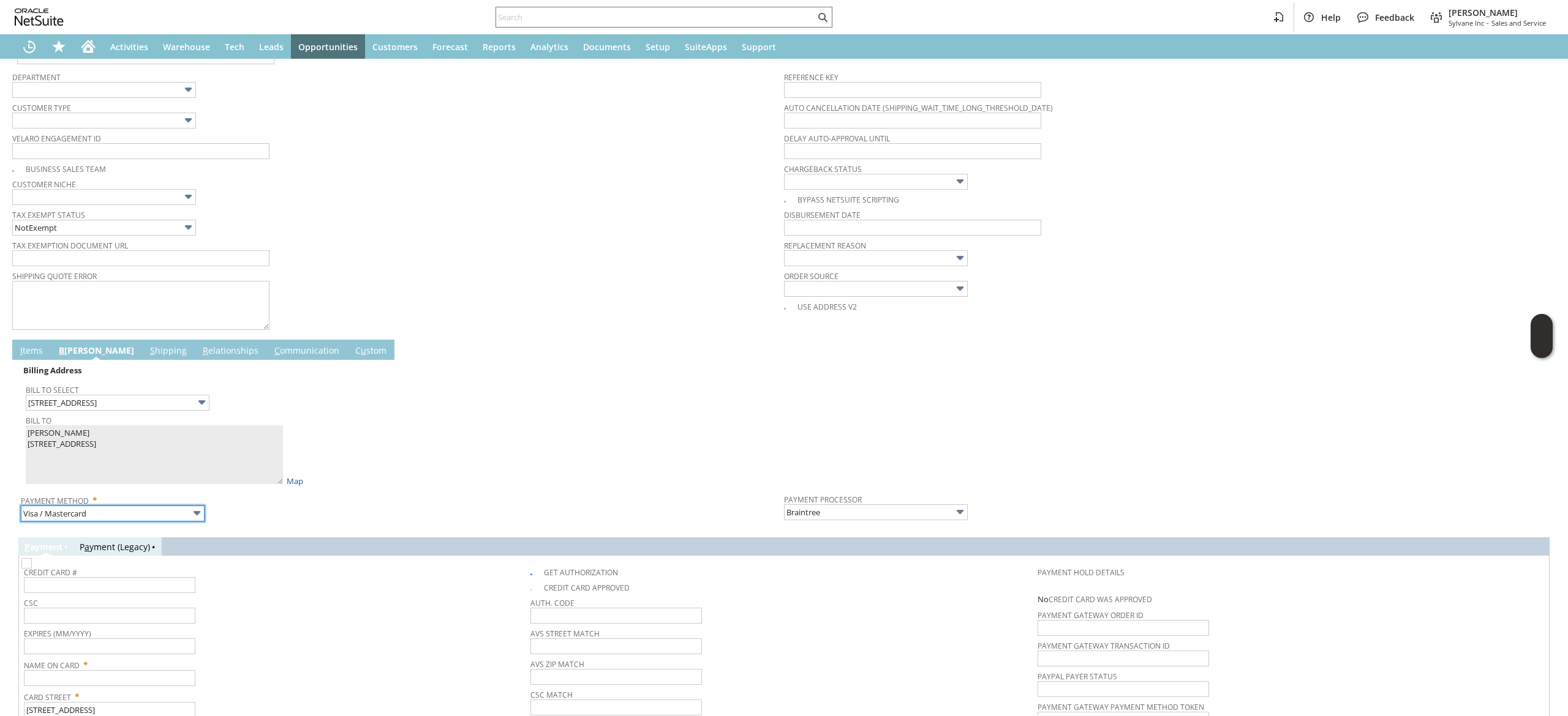
scroll to position [0, 0]
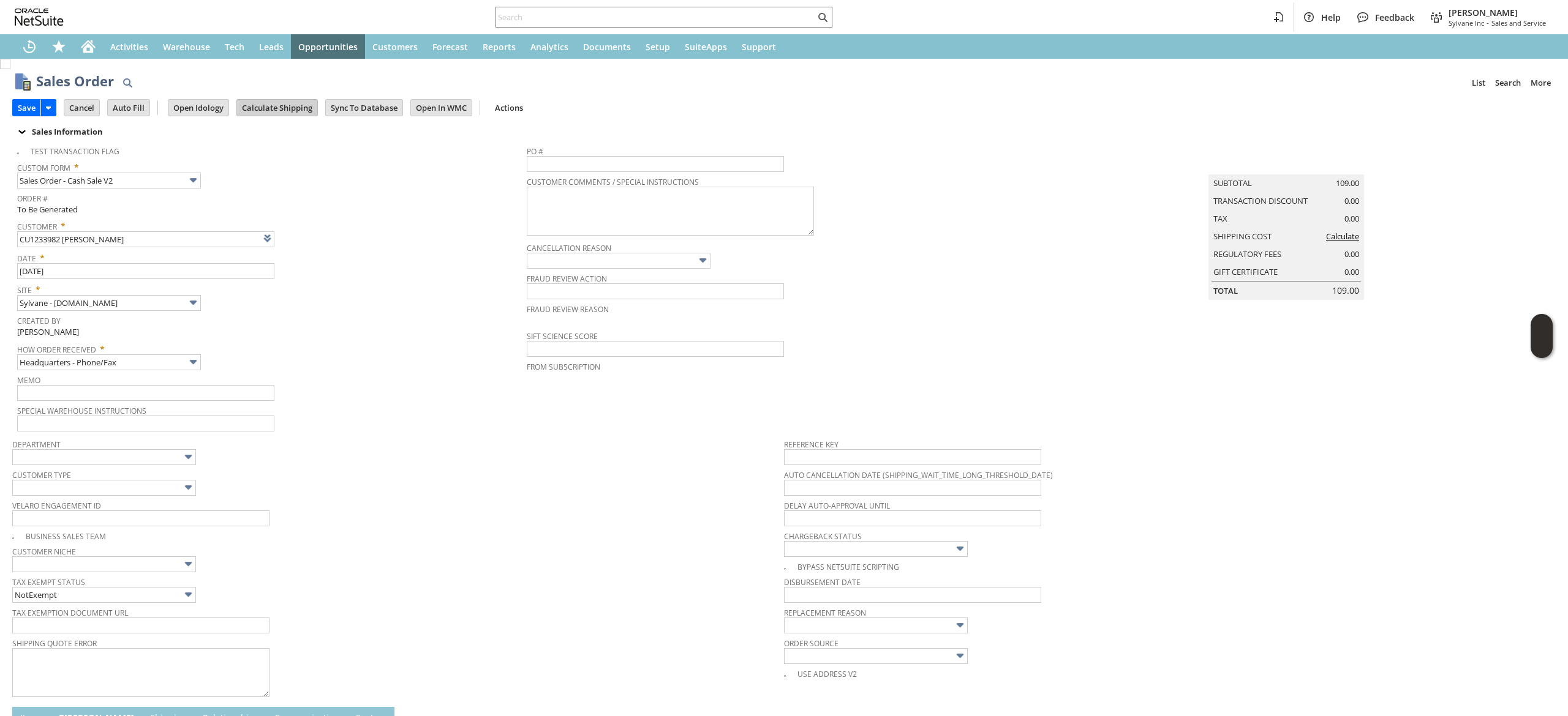
click at [269, 101] on input "Calculate Shipping" at bounding box center [278, 107] width 80 height 16
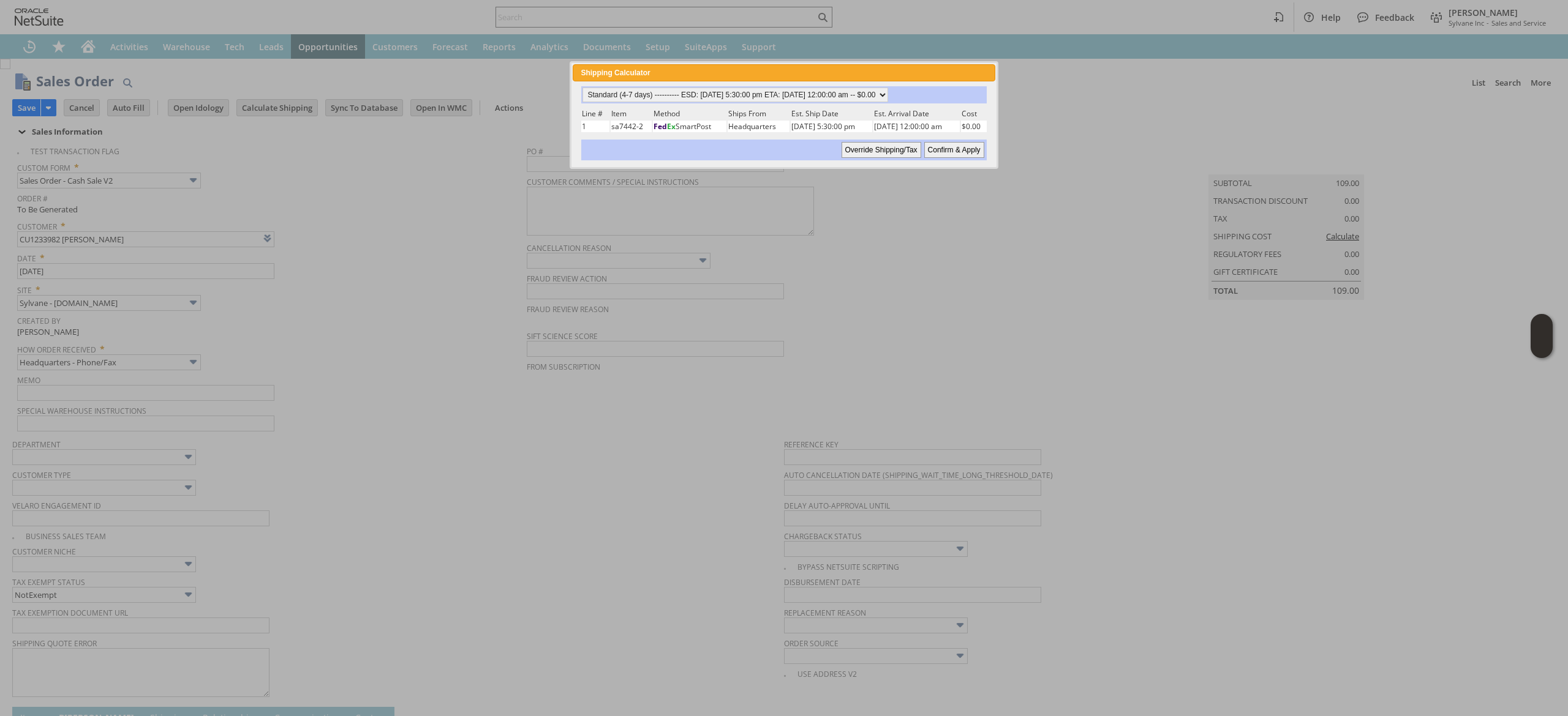
click at [877, 103] on div "Standard (4-7 days) ---------- ESD: 08/13/2025 5:30:00 pm ETA: 08/19/2025 12:00…" at bounding box center [783, 123] width 407 height 74
click at [871, 91] on select "Standard (4-7 days) ---------- ESD: 08/13/2025 5:30:00 pm ETA: 08/19/2025 12:00…" at bounding box center [734, 95] width 305 height 15
select select "2 Day ------------------------ ESD: 08/13/2025 5:30:00 pm ETA: 08/15/2025 12:00…"
click at [582, 88] on select "Standard (4-7 days) ---------- ESD: 08/13/2025 5:30:00 pm ETA: 08/19/2025 12:00…" at bounding box center [734, 95] width 305 height 15
click at [858, 88] on select "Standard (4-7 days) ---------- ESD: 08/13/2025 5:30:00 pm ETA: 08/19/2025 12:00…" at bounding box center [734, 95] width 305 height 15
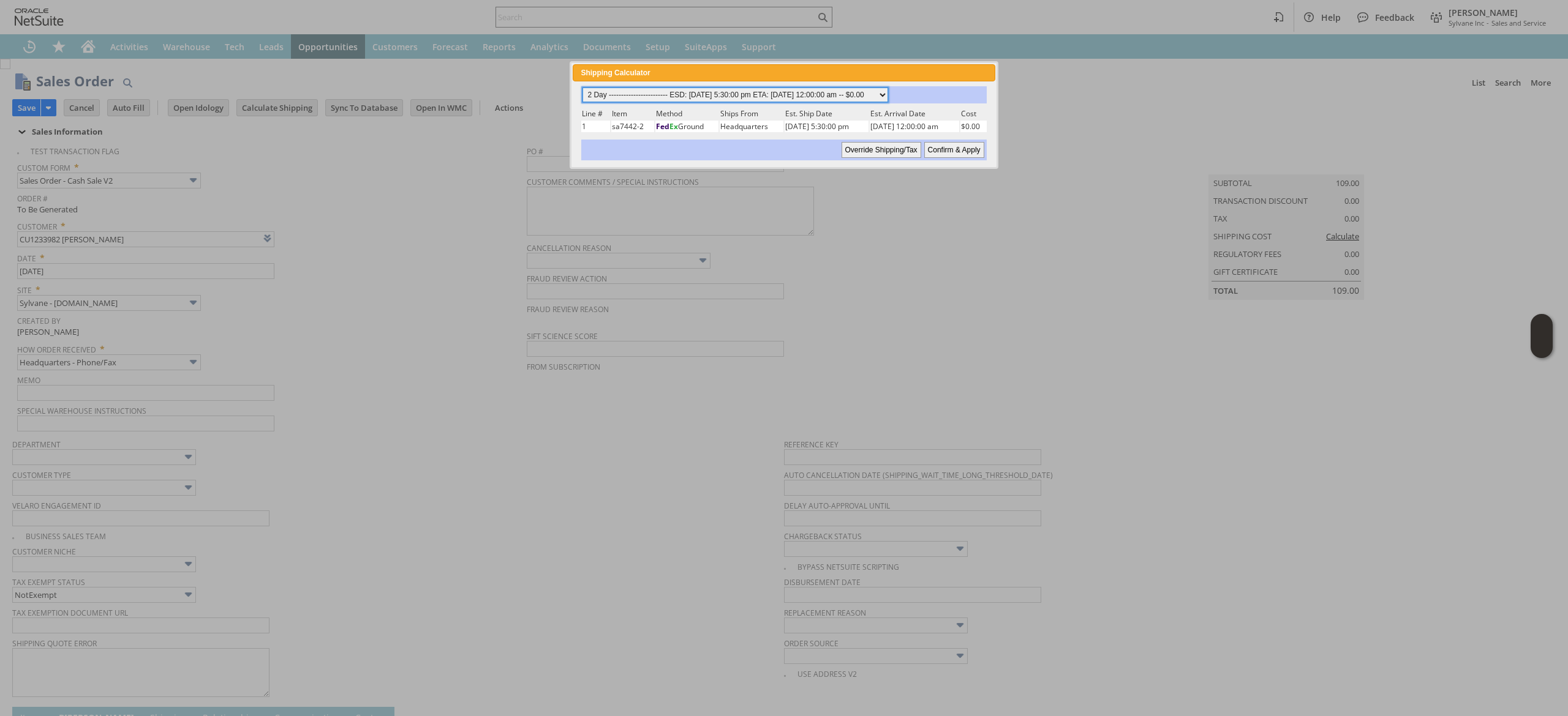
click at [582, 88] on select "Standard (4-7 days) ---------- ESD: 08/13/2025 5:30:00 pm ETA: 08/19/2025 12:00…" at bounding box center [734, 95] width 305 height 15
click at [968, 146] on input "Confirm & Apply" at bounding box center [954, 150] width 60 height 16
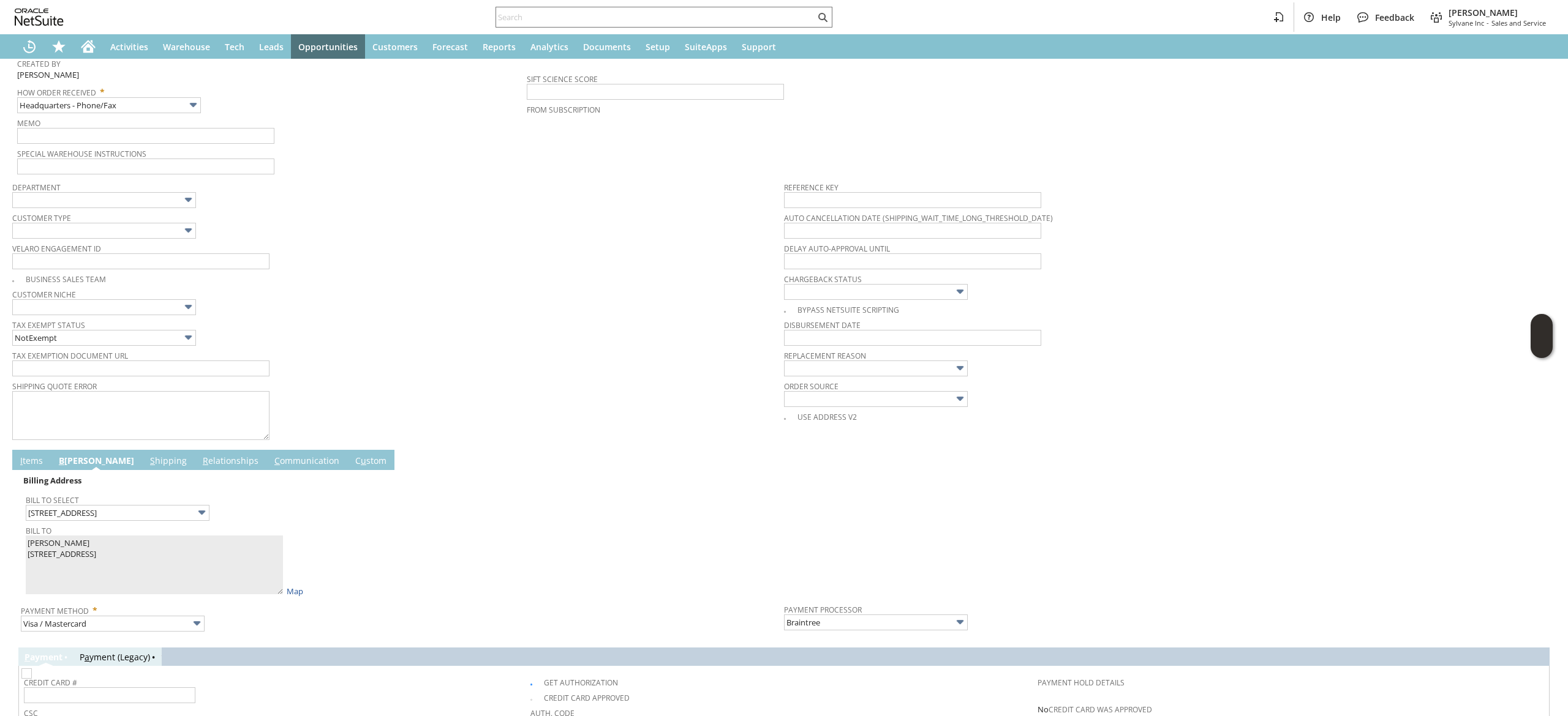
scroll to position [516, 0]
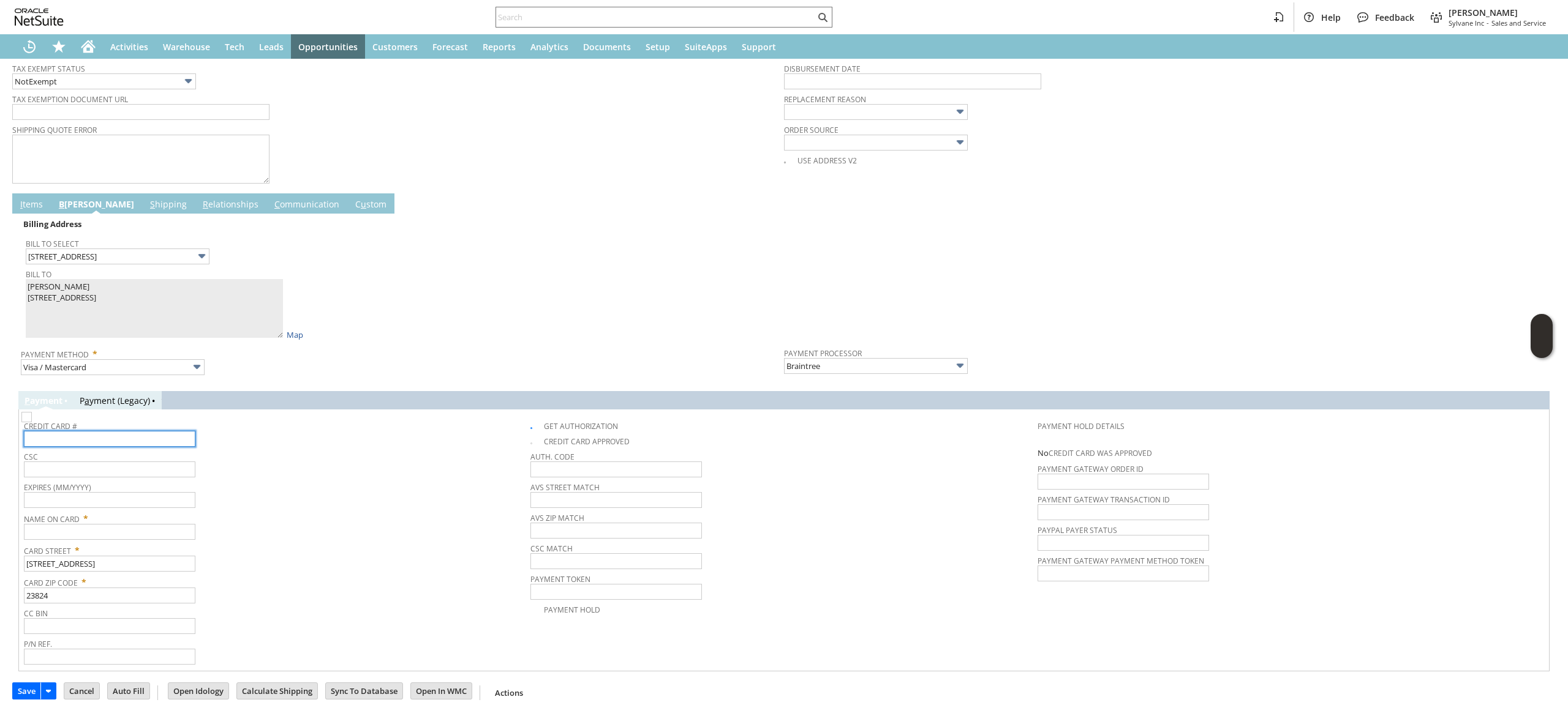
click at [118, 435] on input "text" at bounding box center [109, 439] width 171 height 16
paste input "4143340007959430"
type input "4143340007959430"
click at [133, 497] on input "text" at bounding box center [109, 499] width 171 height 16
paste input "06/2028"
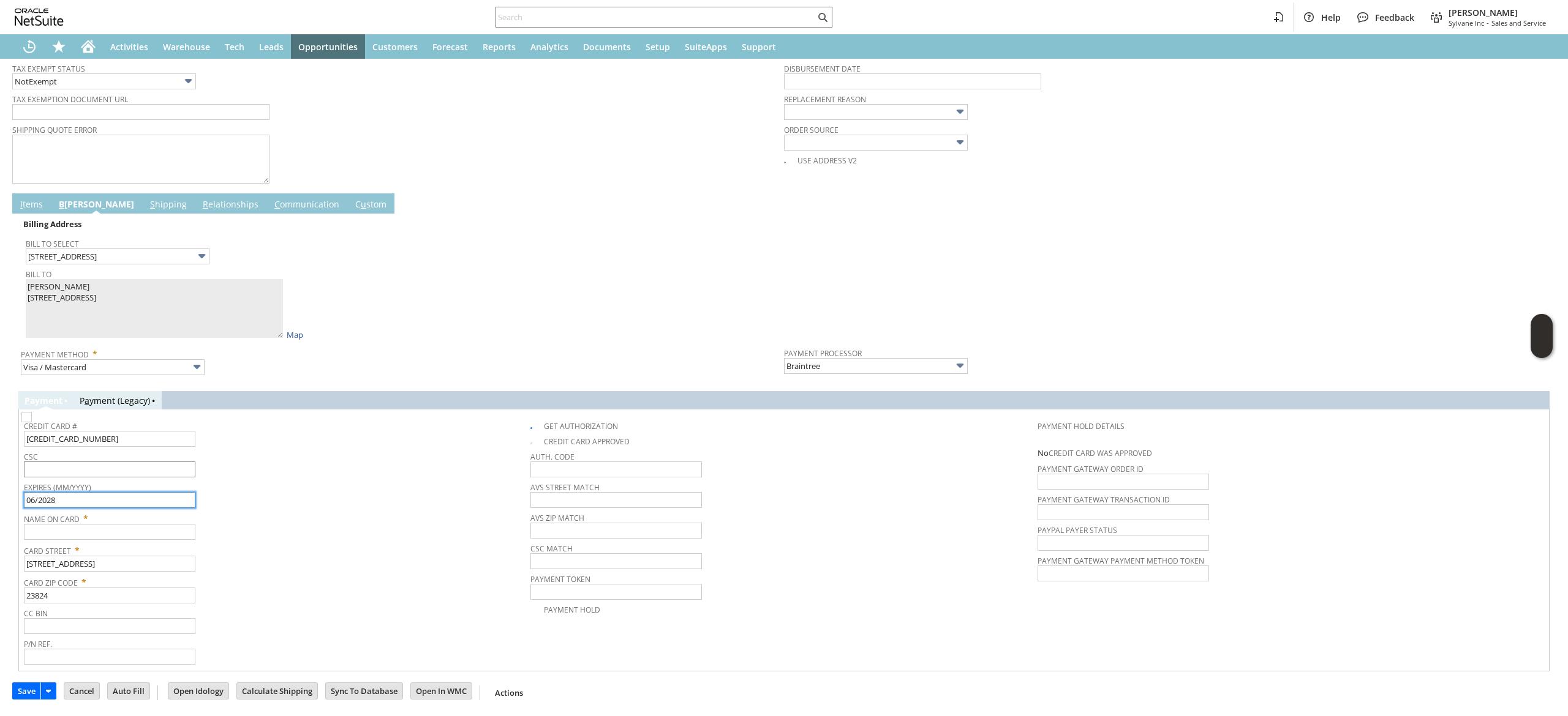
type input "06/2028"
click at [147, 471] on input "text" at bounding box center [109, 469] width 171 height 16
type input "972"
click at [397, 573] on span "Card Zip Code *" at bounding box center [273, 580] width 500 height 15
click at [65, 278] on span "Bill To" at bounding box center [401, 272] width 752 height 13
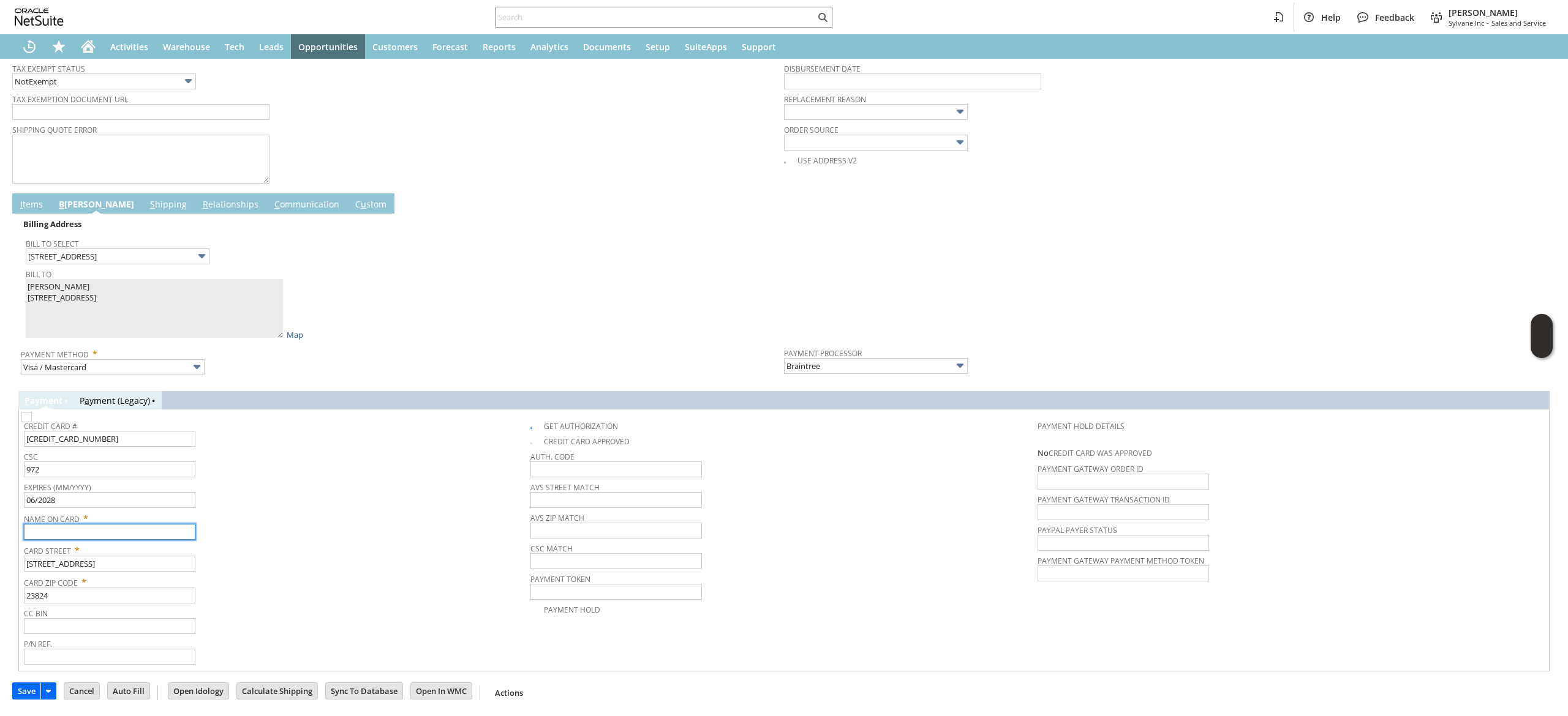
click at [140, 528] on input "text" at bounding box center [109, 531] width 171 height 16
paste input "[PERSON_NAME]"
type input "[PERSON_NAME]"
click at [247, 550] on span "Card Street *" at bounding box center [273, 548] width 500 height 15
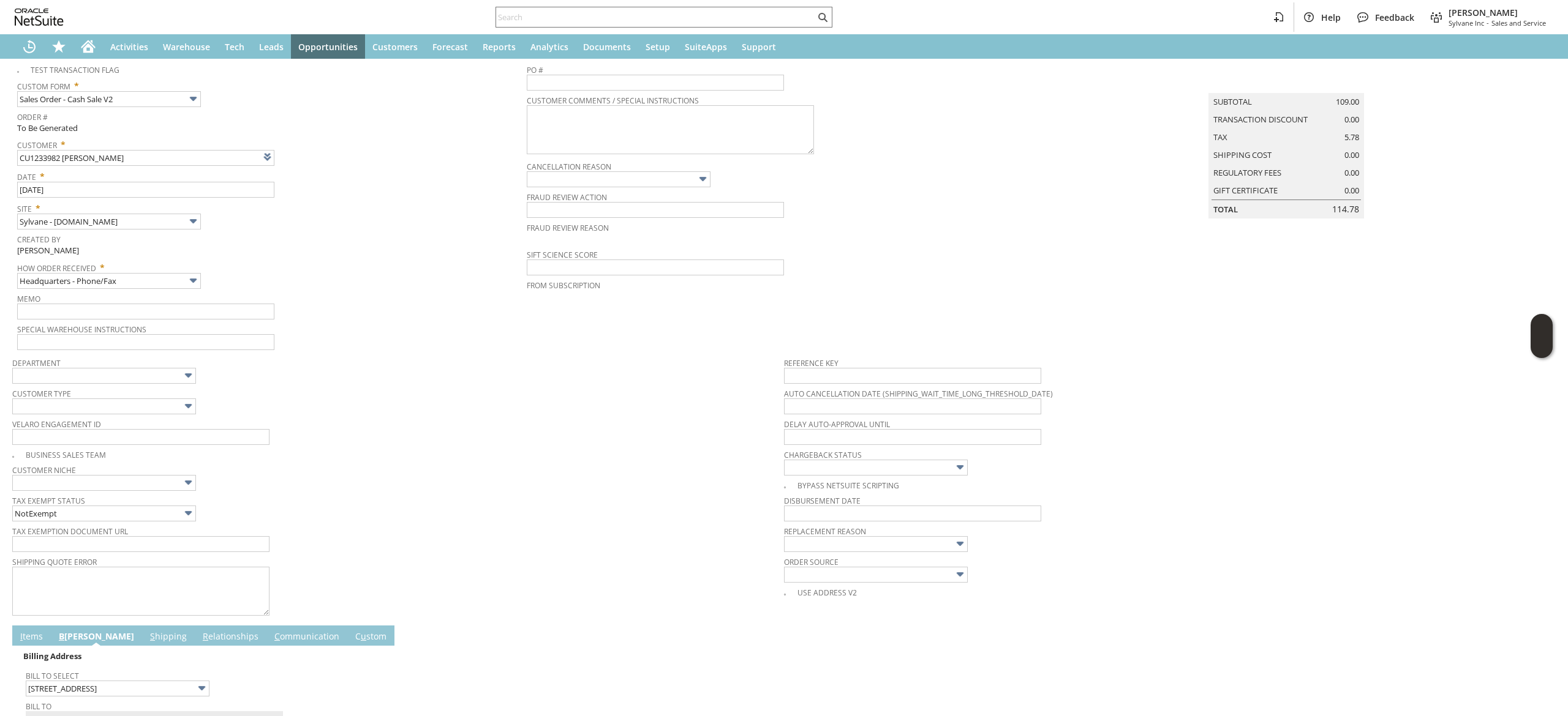
scroll to position [0, 0]
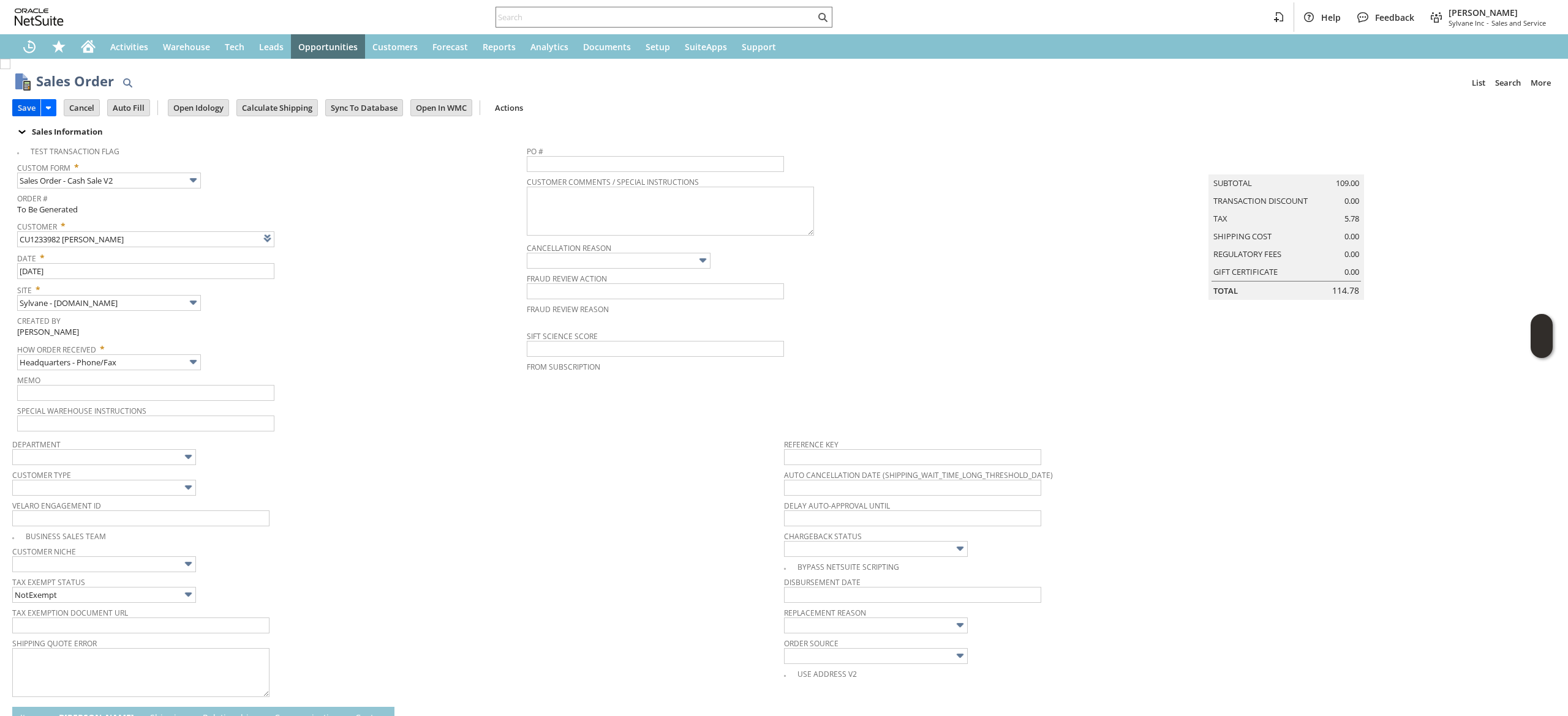
click at [25, 100] on input "Save" at bounding box center [27, 107] width 28 height 16
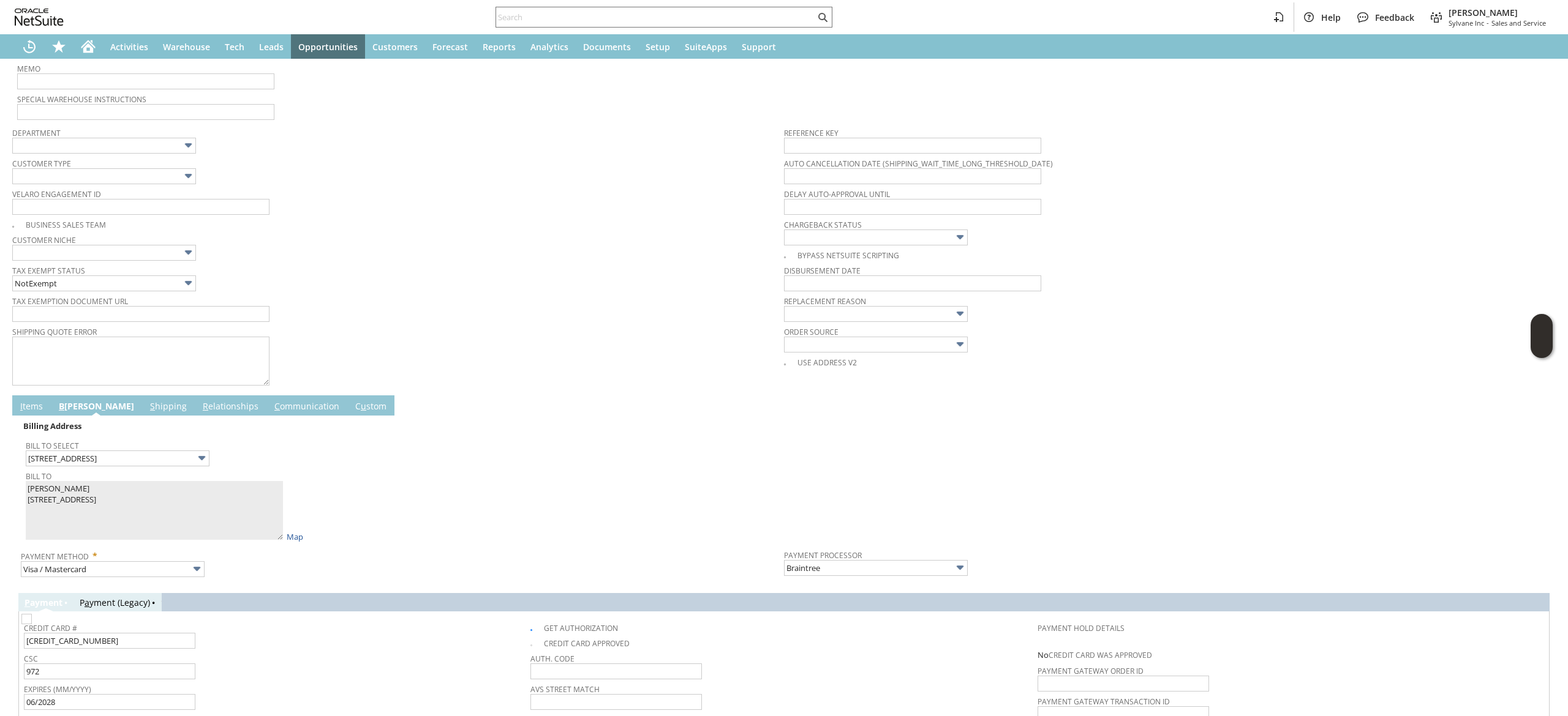
scroll to position [516, 0]
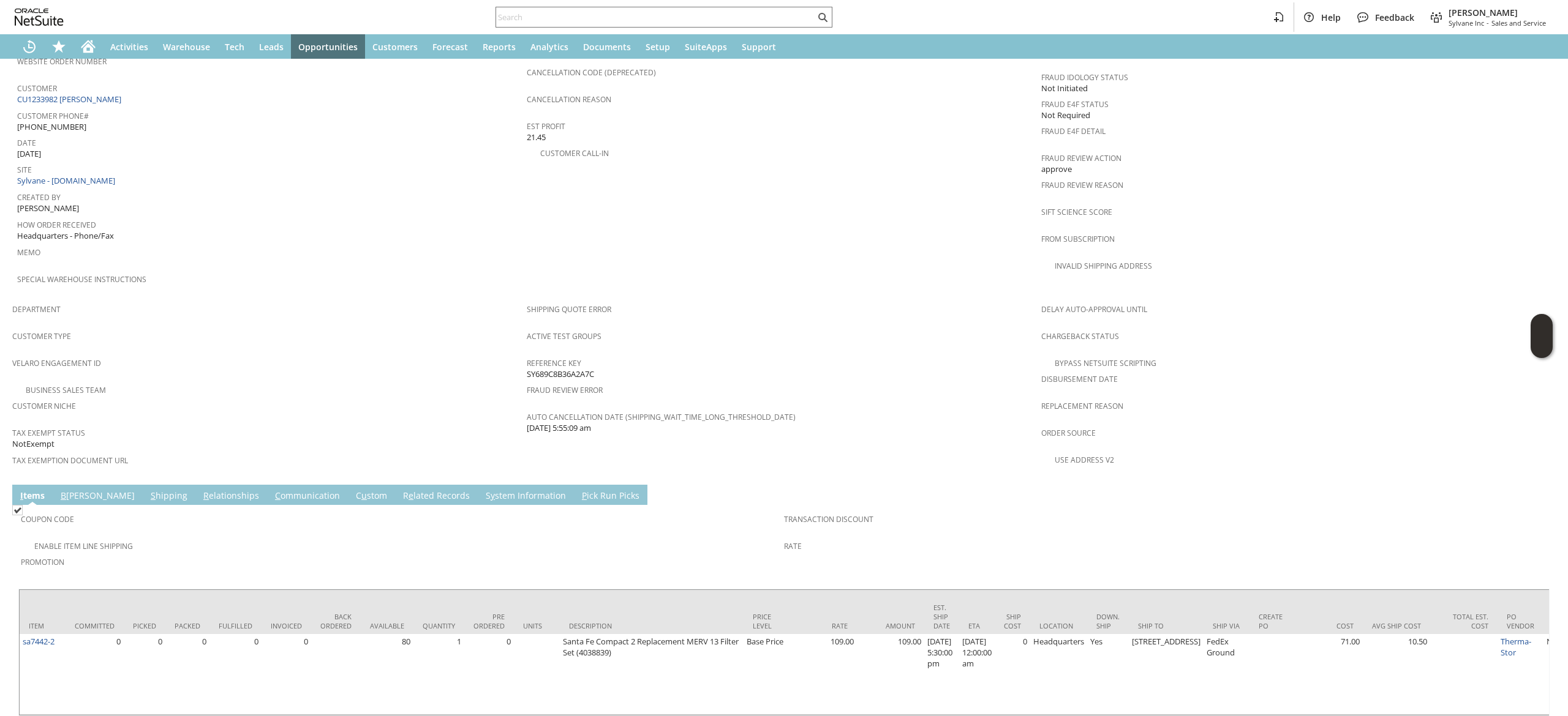
scroll to position [617, 0]
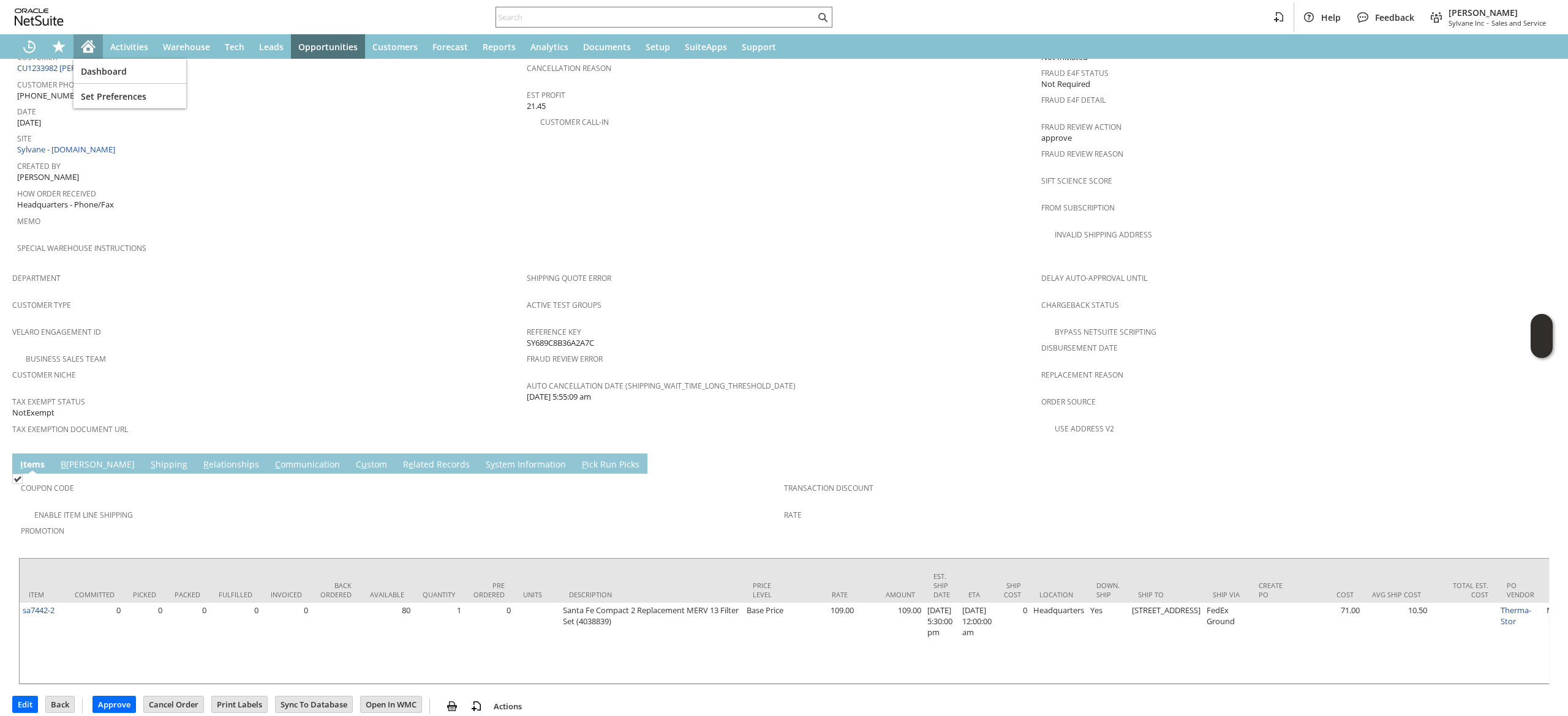
click at [88, 52] on icon "Home" at bounding box center [88, 47] width 10 height 9
